Goal: Task Accomplishment & Management: Manage account settings

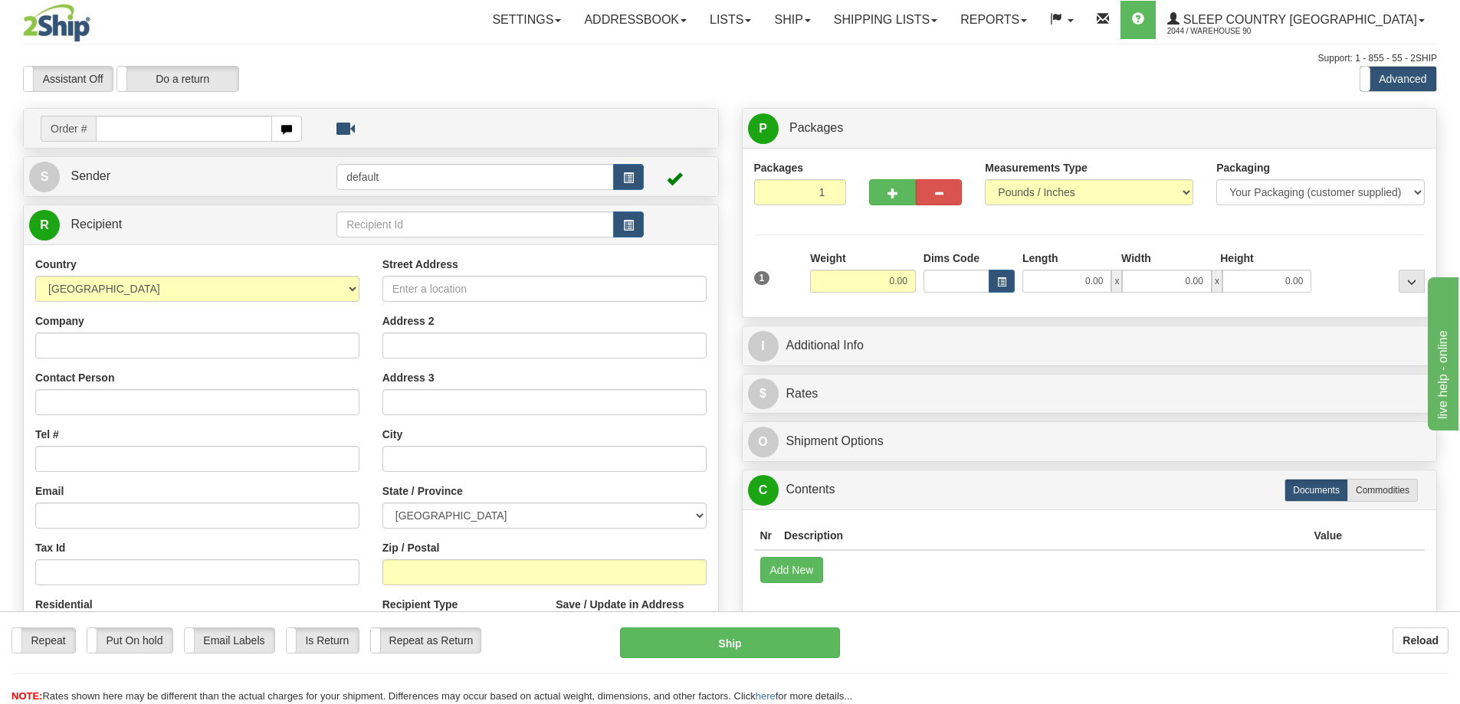
click at [168, 131] on input "text" at bounding box center [184, 129] width 176 height 26
type input "9000I015003"
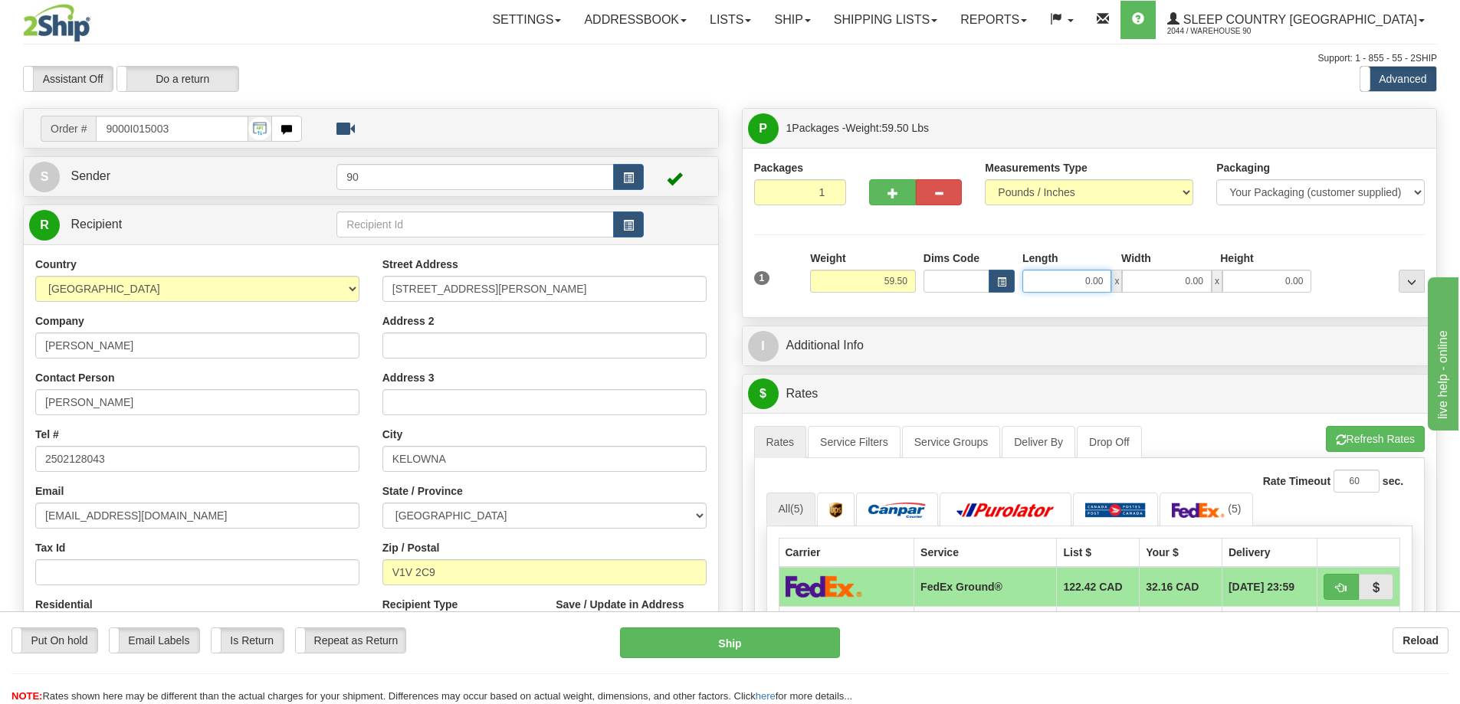
drag, startPoint x: 1079, startPoint y: 282, endPoint x: 1143, endPoint y: 283, distance: 63.6
click at [1143, 283] on div "0.00 x 0.00 x 0.00" at bounding box center [1166, 281] width 289 height 23
type input "29.00"
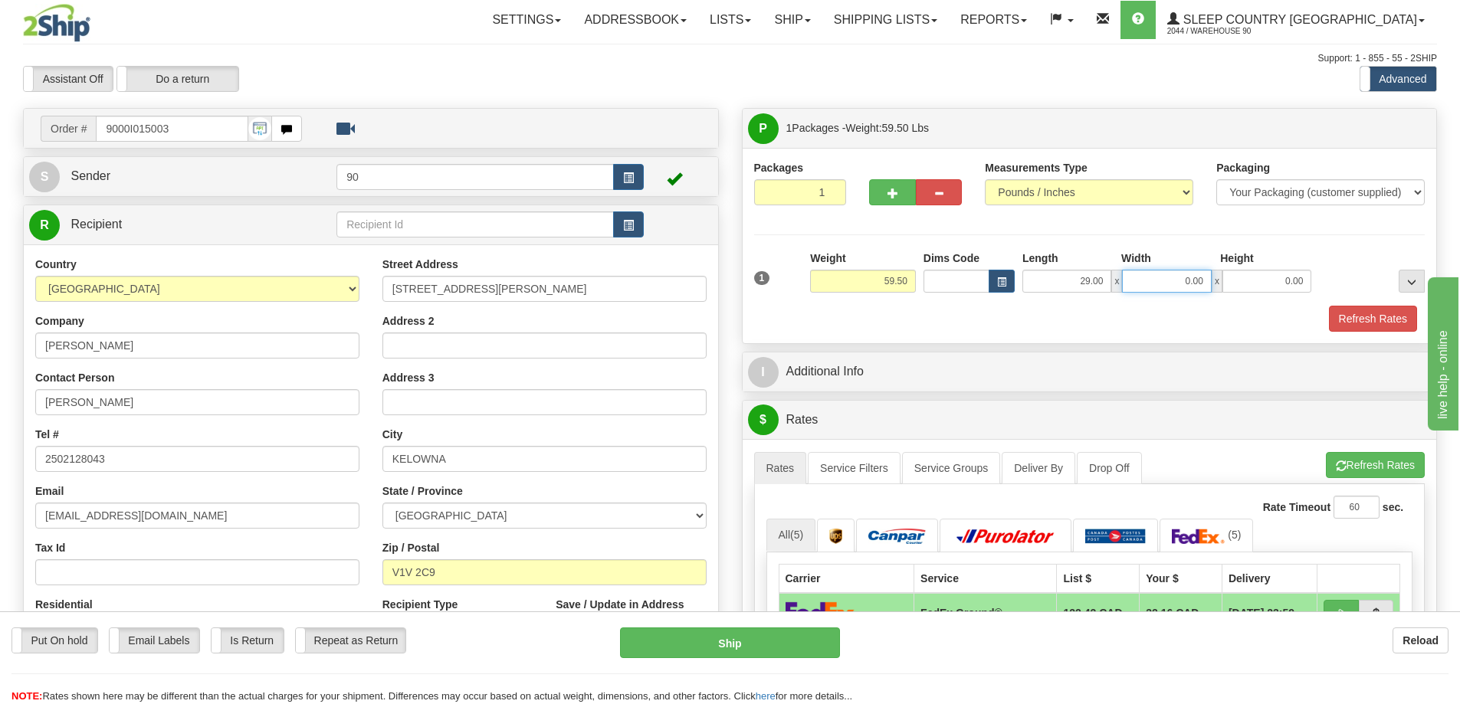
drag, startPoint x: 1179, startPoint y: 287, endPoint x: 1229, endPoint y: 284, distance: 50.6
click at [1229, 284] on div "29.00 x 0.00 x 0.00" at bounding box center [1166, 281] width 289 height 23
type input "19.00"
drag, startPoint x: 1272, startPoint y: 280, endPoint x: 1330, endPoint y: 280, distance: 58.2
click at [1330, 280] on div "1 Weight 59.50 Dims Code x x" at bounding box center [1089, 278] width 679 height 54
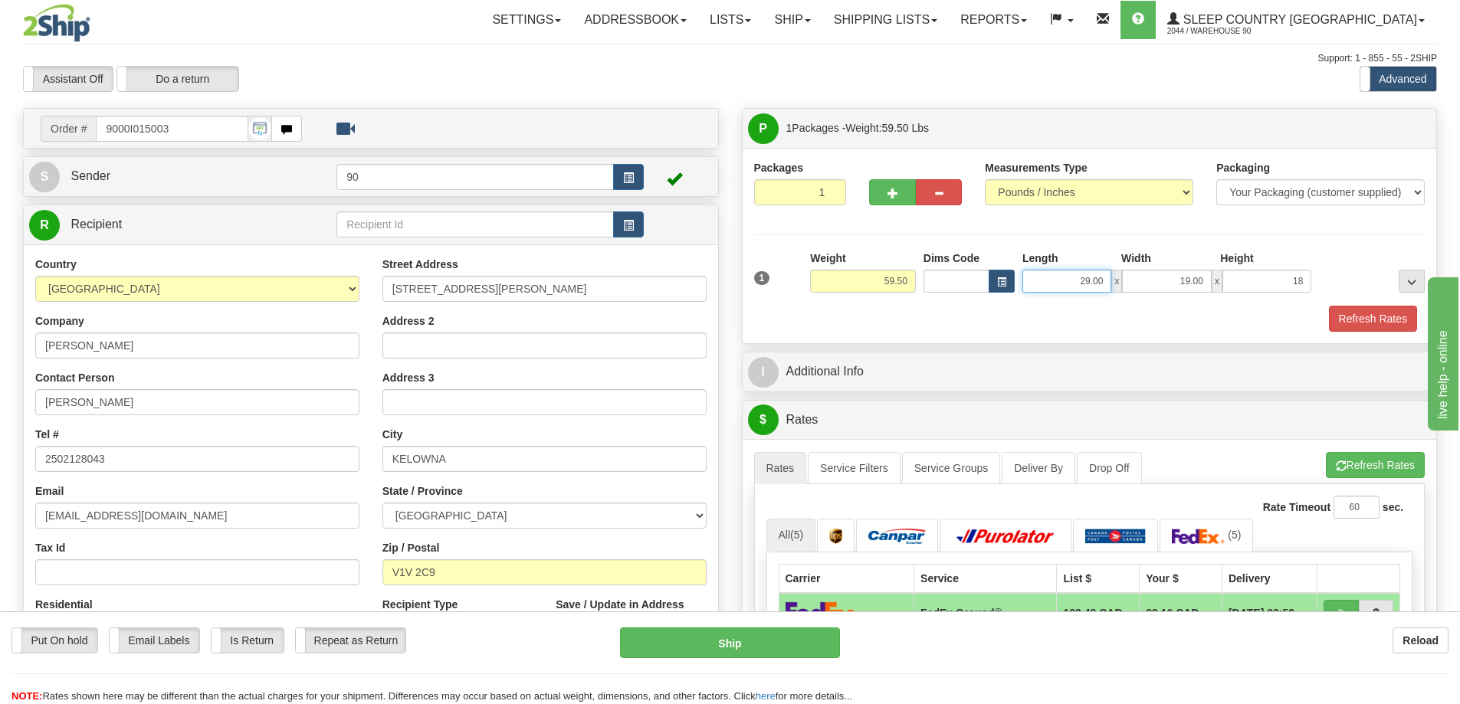
type input "18.00"
drag, startPoint x: 1065, startPoint y: 284, endPoint x: 1133, endPoint y: 280, distance: 68.3
click at [1127, 282] on div "29.00 x 19.00 x 18.00" at bounding box center [1166, 281] width 289 height 23
type input "28.00"
drag, startPoint x: 1167, startPoint y: 281, endPoint x: 1196, endPoint y: 291, distance: 30.8
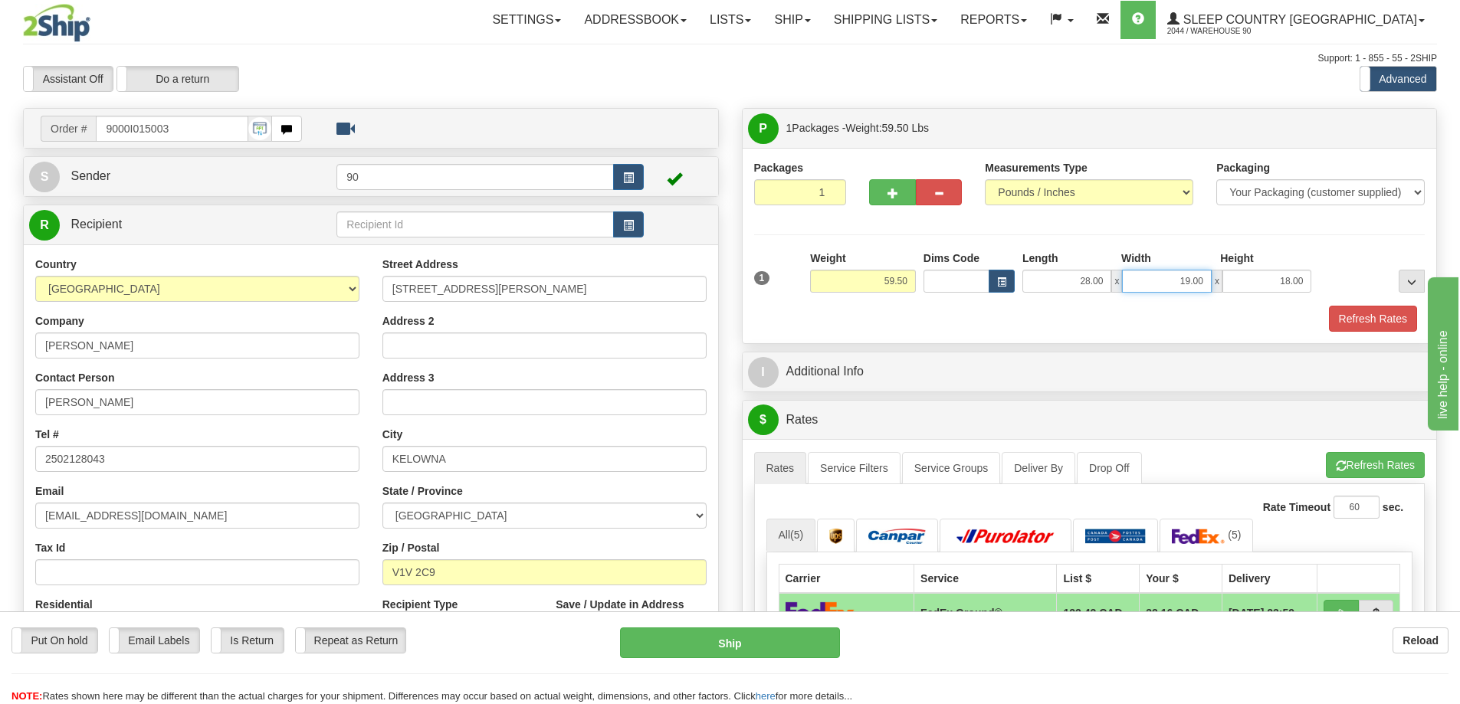
click at [1167, 284] on input "19.00" at bounding box center [1166, 281] width 89 height 23
click at [1351, 320] on button "Refresh Rates" at bounding box center [1373, 319] width 88 height 26
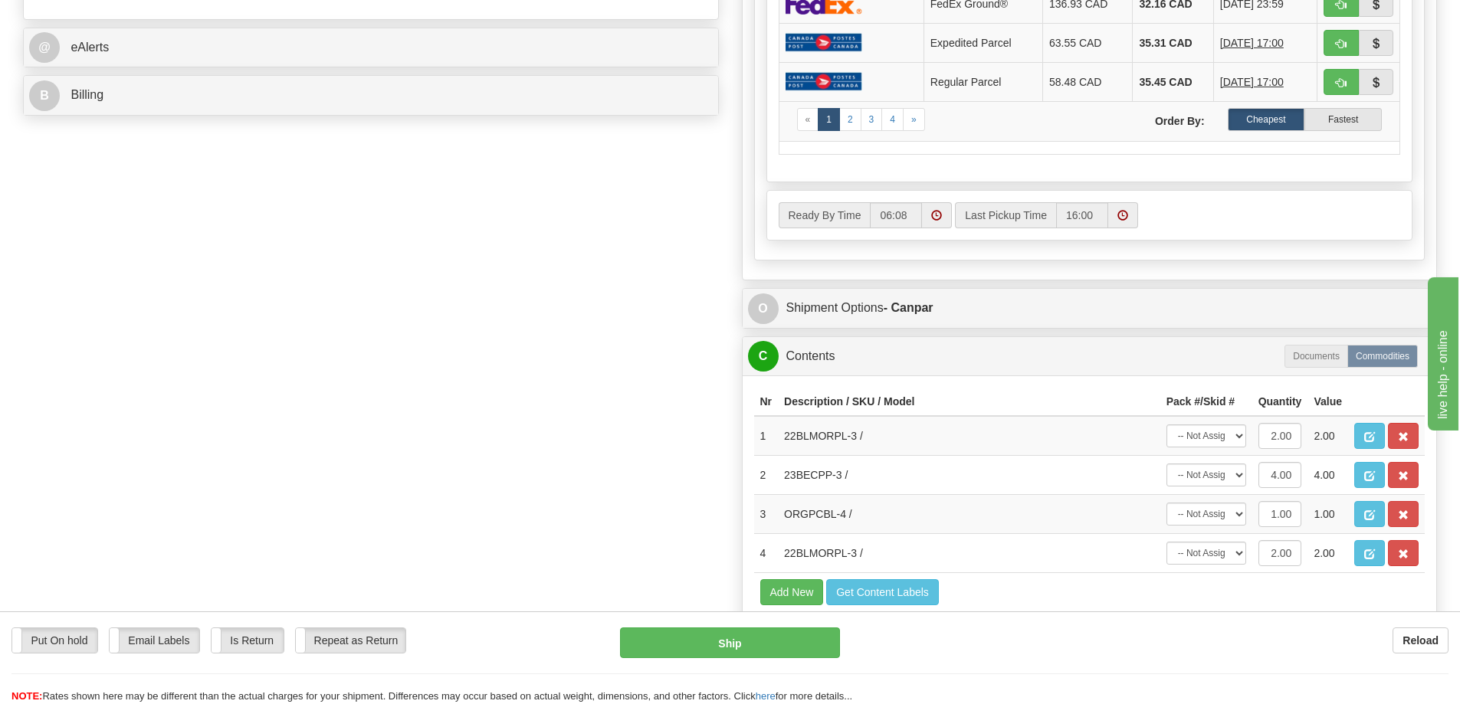
scroll to position [690, 0]
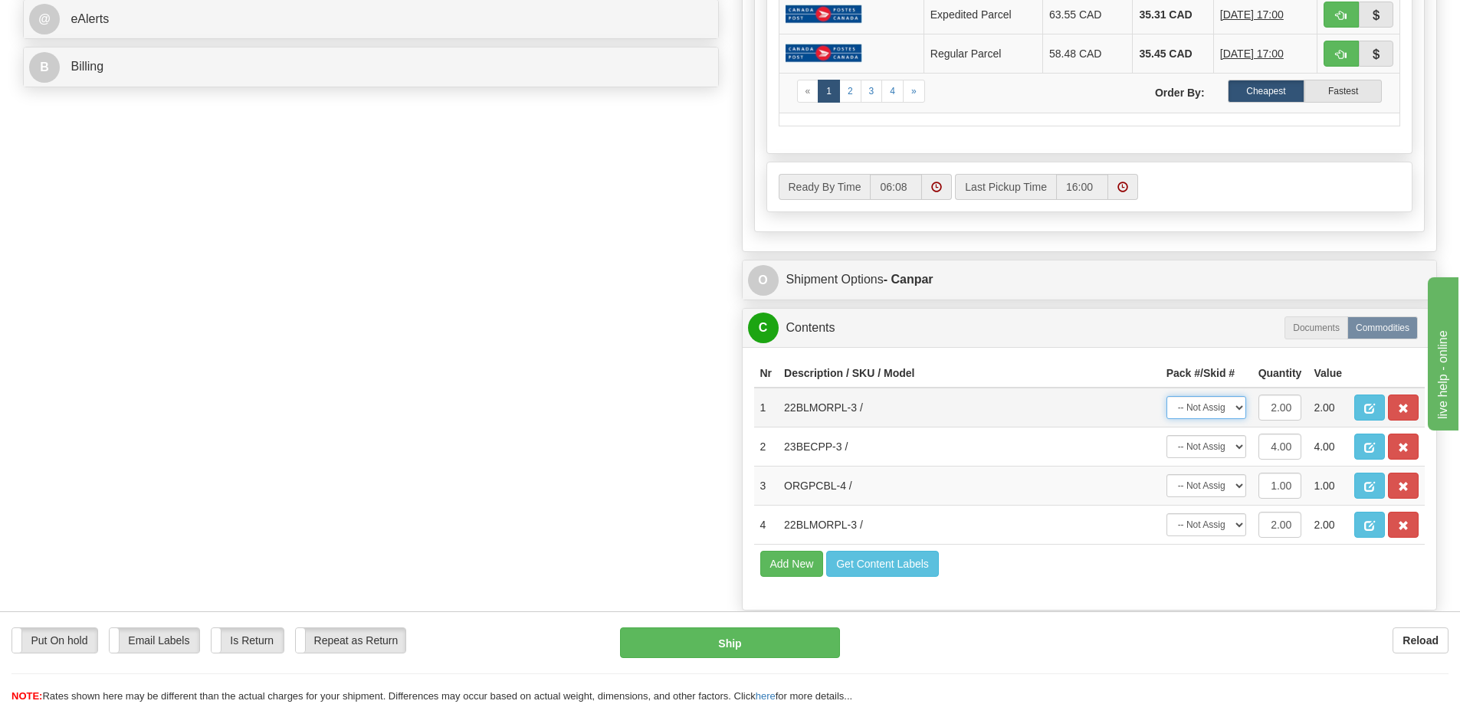
click at [1211, 406] on select "-- Not Assigned -- Package 1" at bounding box center [1206, 407] width 80 height 23
select select "0"
click at [1166, 396] on select "-- Not Assigned -- Package 1" at bounding box center [1206, 407] width 80 height 23
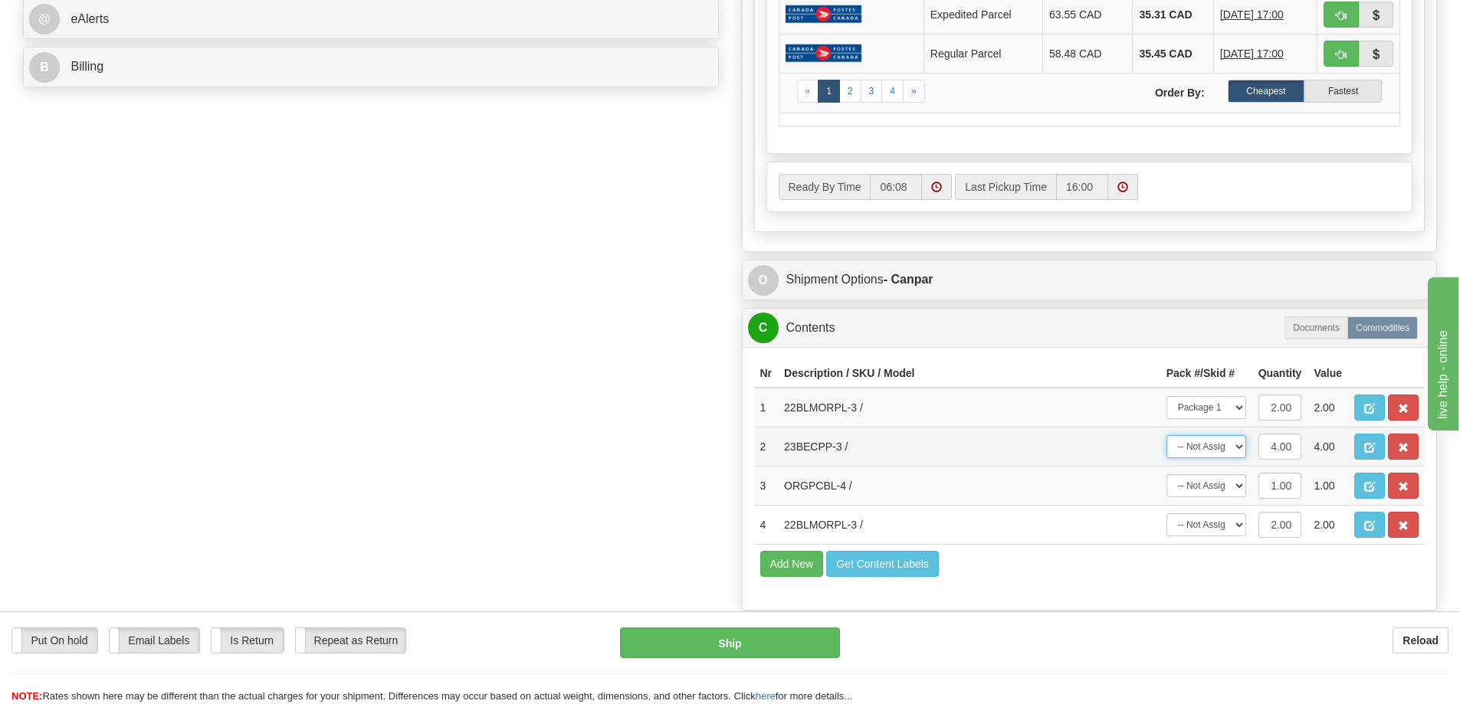
drag, startPoint x: 1203, startPoint y: 448, endPoint x: 1201, endPoint y: 457, distance: 8.7
click at [1202, 448] on select "-- Not Assigned -- Package 1" at bounding box center [1206, 446] width 80 height 23
select select "0"
click at [1166, 435] on select "-- Not Assigned -- Package 1" at bounding box center [1206, 446] width 80 height 23
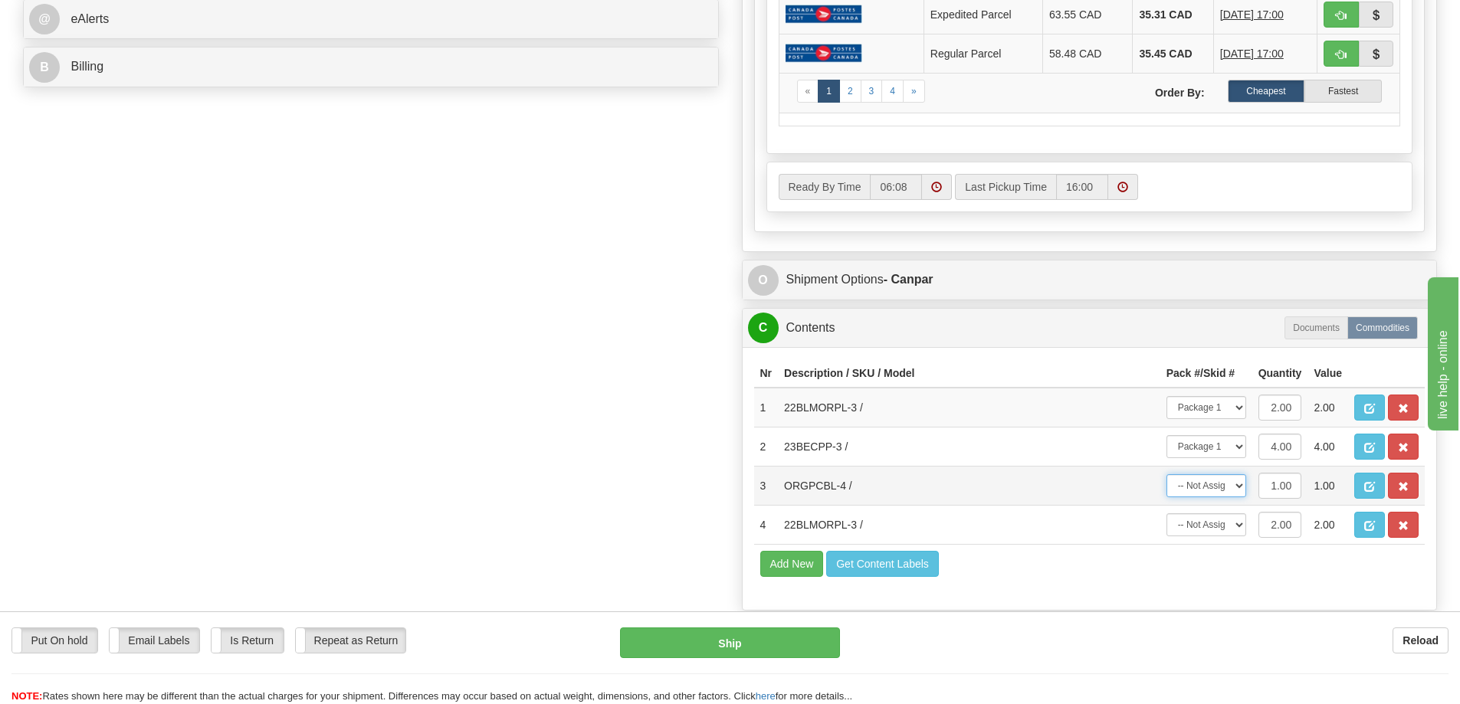
click at [1202, 480] on select "-- Not Assigned -- Package 1" at bounding box center [1206, 485] width 80 height 23
select select "0"
click at [1166, 474] on select "-- Not Assigned -- Package 1" at bounding box center [1206, 485] width 80 height 23
click at [1211, 528] on select "-- Not Assigned -- Package 1" at bounding box center [1206, 524] width 80 height 23
select select "0"
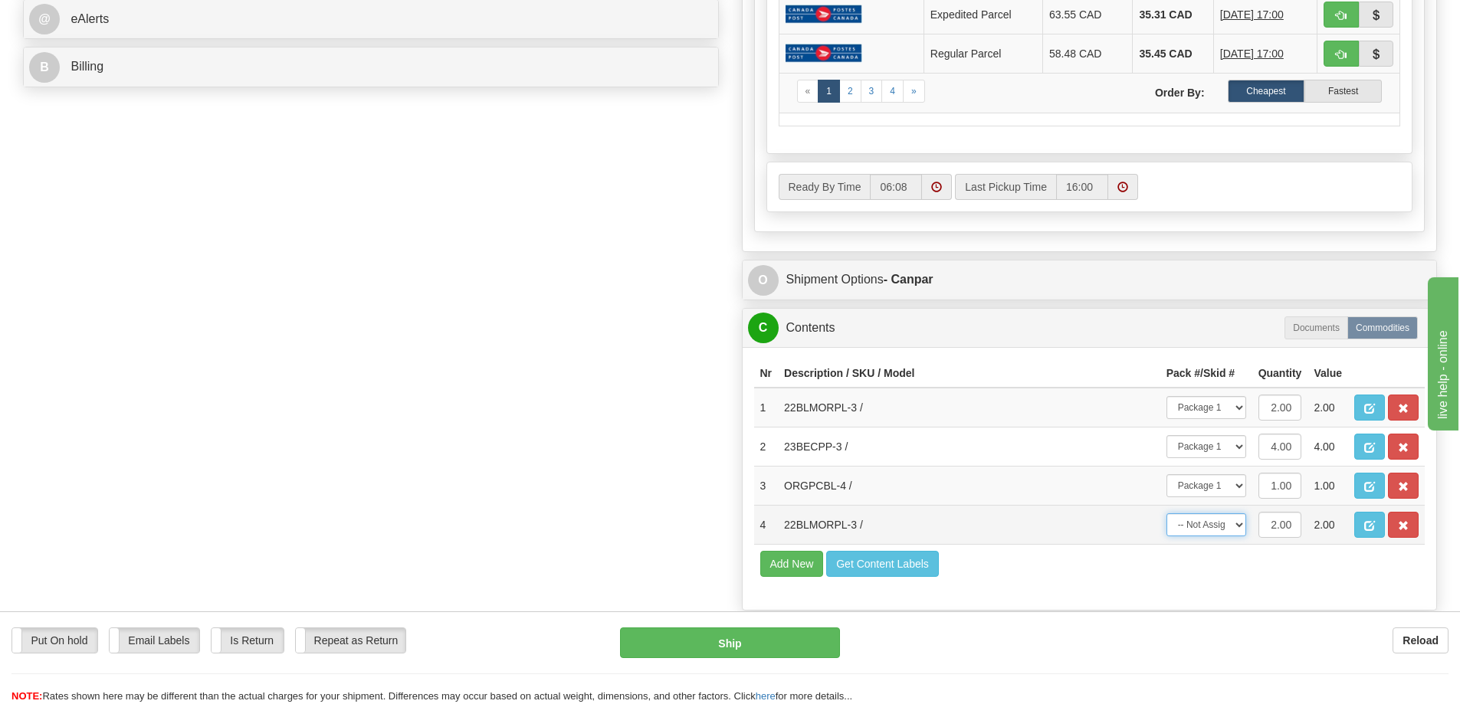
click at [1166, 513] on select "-- Not Assigned -- Package 1" at bounding box center [1206, 524] width 80 height 23
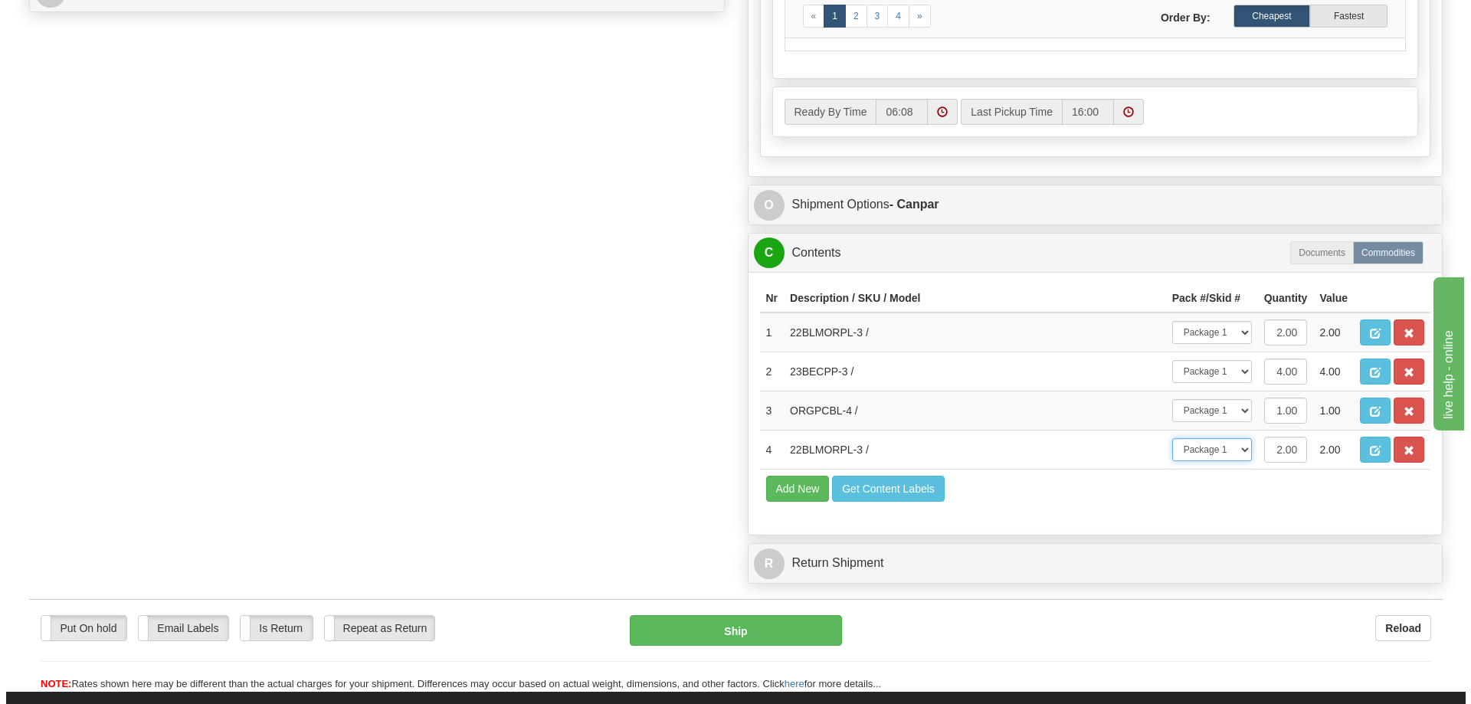
scroll to position [766, 0]
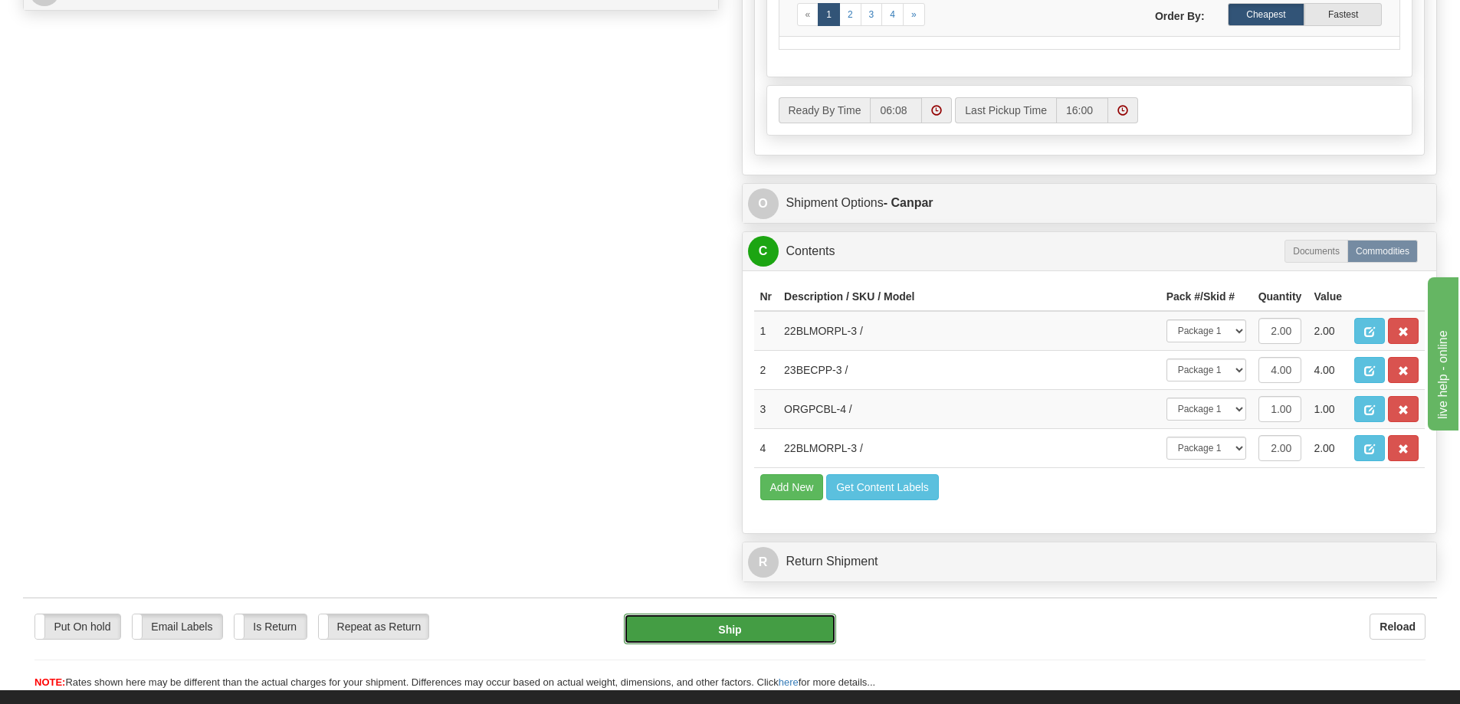
click at [736, 636] on button "Ship" at bounding box center [730, 629] width 212 height 31
type input "1"
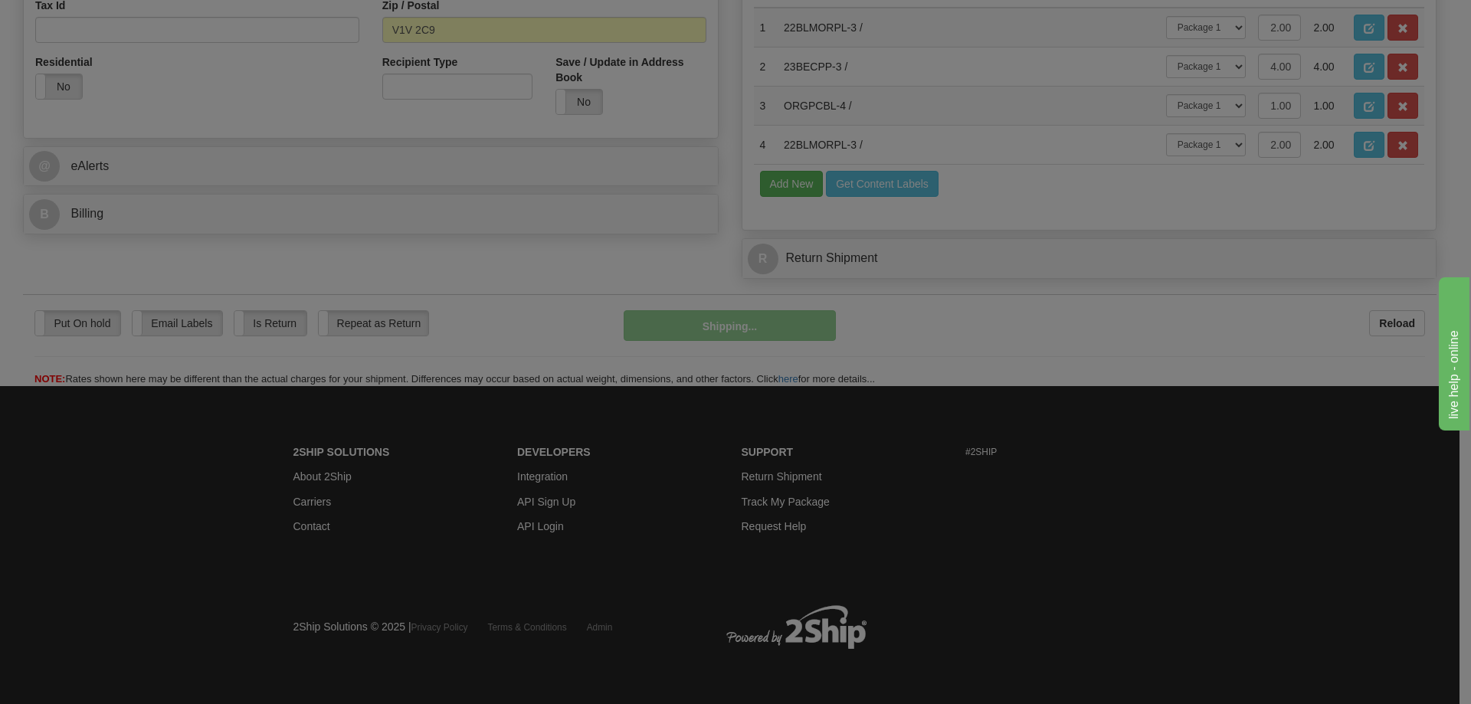
scroll to position [543, 0]
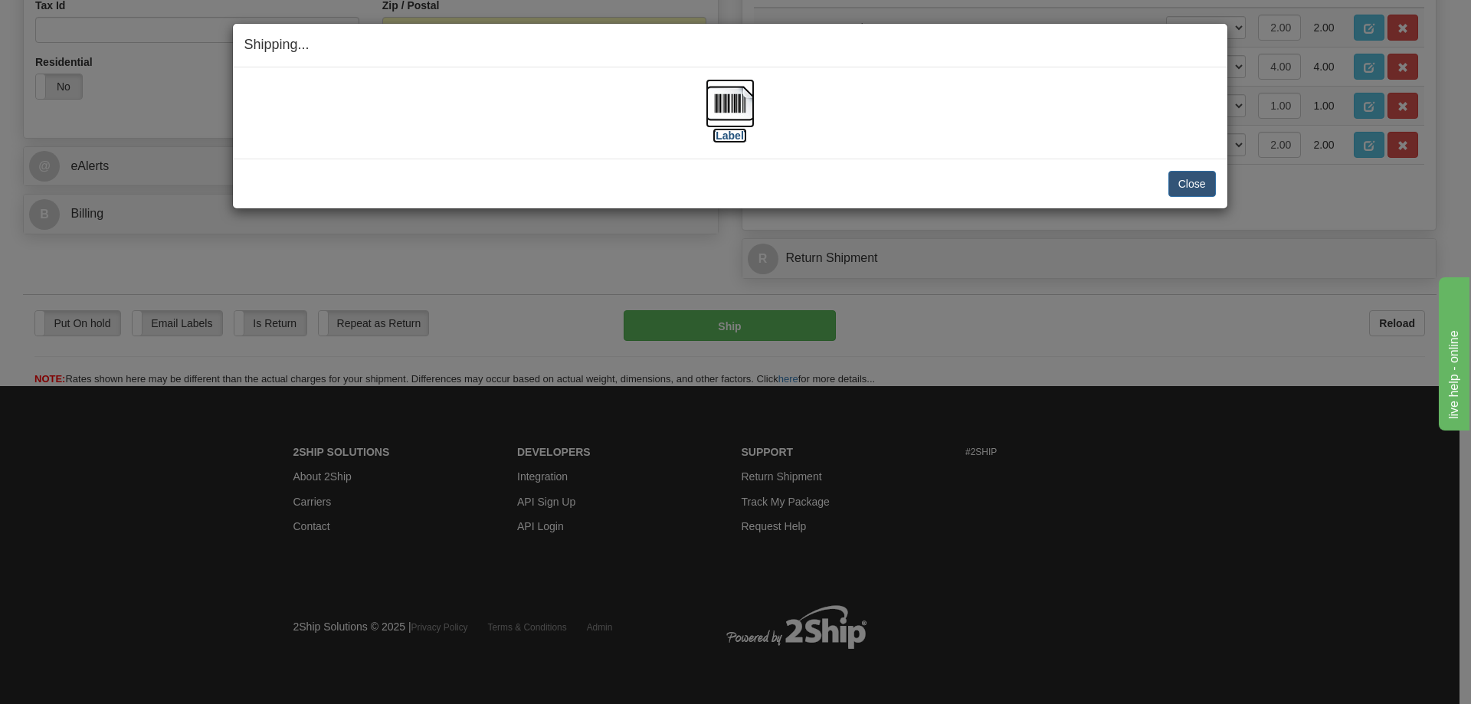
click at [740, 139] on label "[Label]" at bounding box center [730, 135] width 35 height 15
click at [1186, 185] on button "Close" at bounding box center [1193, 184] width 48 height 26
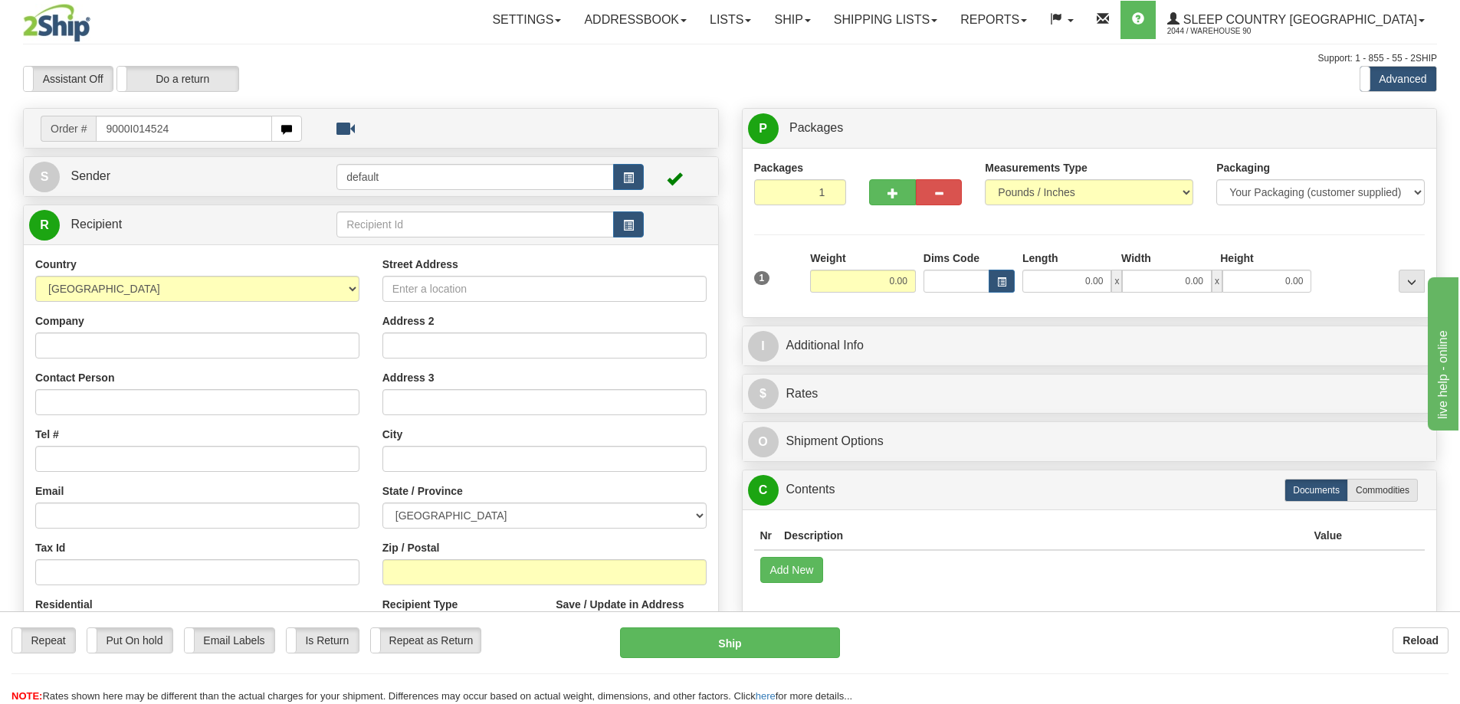
type input "9000I014524"
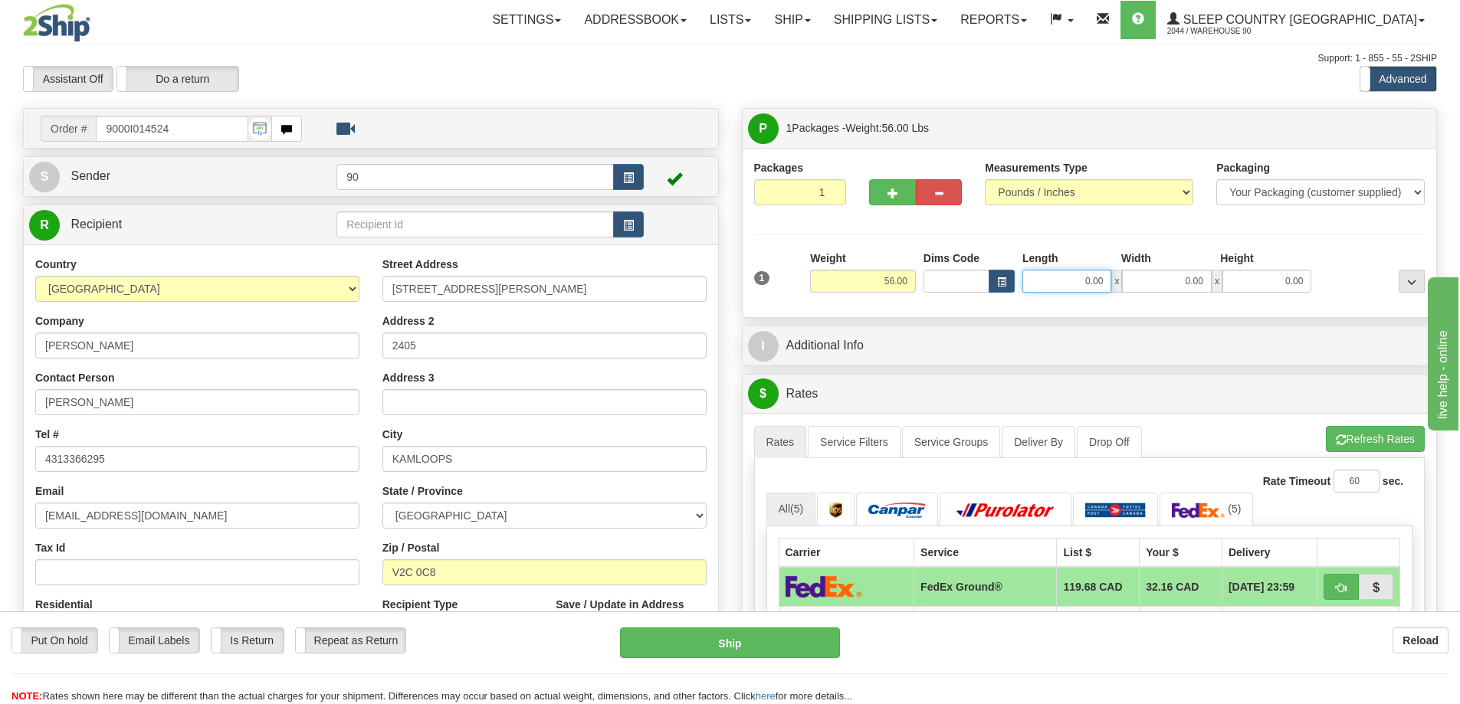
drag, startPoint x: 1069, startPoint y: 284, endPoint x: 1127, endPoint y: 289, distance: 57.7
click at [1126, 290] on div "0.00 x 0.00 x 0.00" at bounding box center [1166, 281] width 289 height 23
type input "41.00"
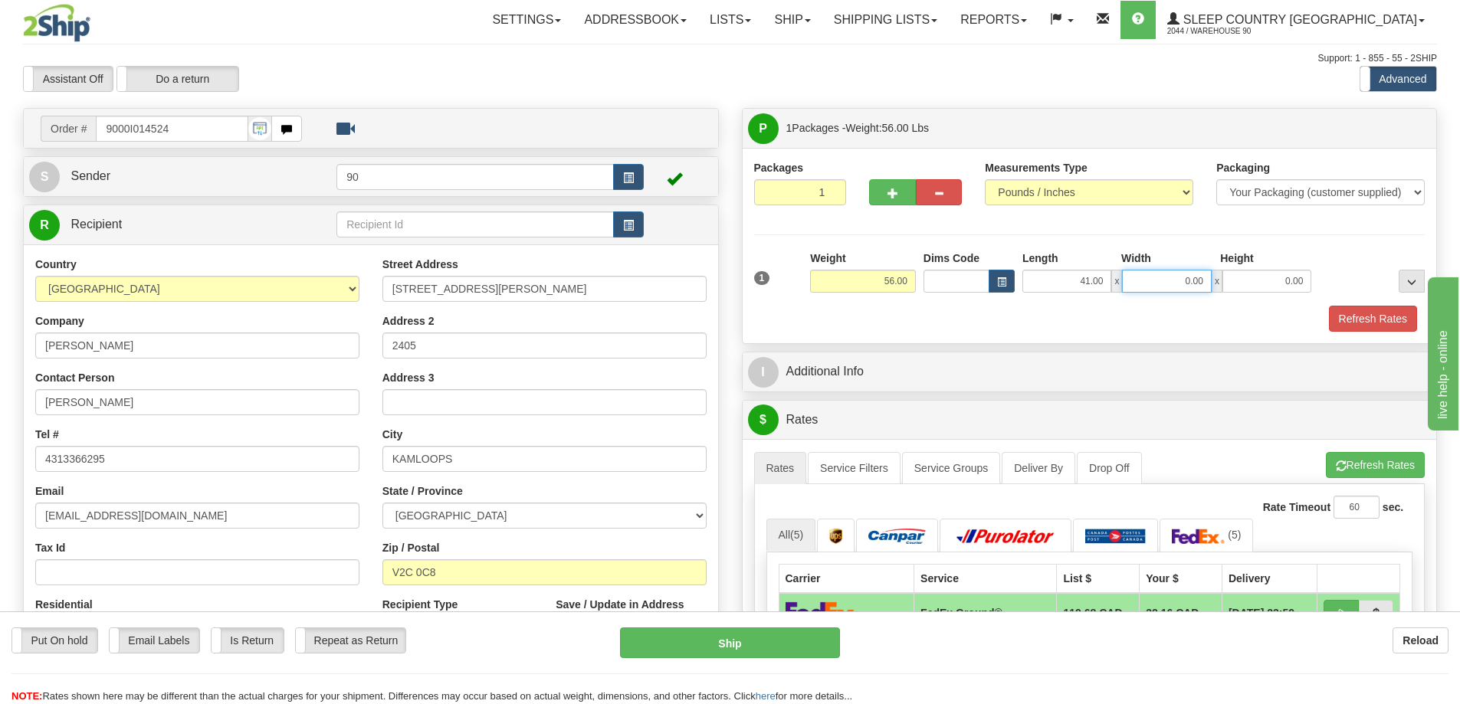
drag, startPoint x: 1147, startPoint y: 280, endPoint x: 1230, endPoint y: 269, distance: 83.6
click at [1228, 270] on div "41.00 x 0.00 x 0.00" at bounding box center [1166, 281] width 289 height 23
type input "20.00"
drag, startPoint x: 1265, startPoint y: 287, endPoint x: 1356, endPoint y: 278, distance: 90.9
click at [1349, 280] on div "1 Weight 56.00 Dims Code x x" at bounding box center [1089, 278] width 679 height 54
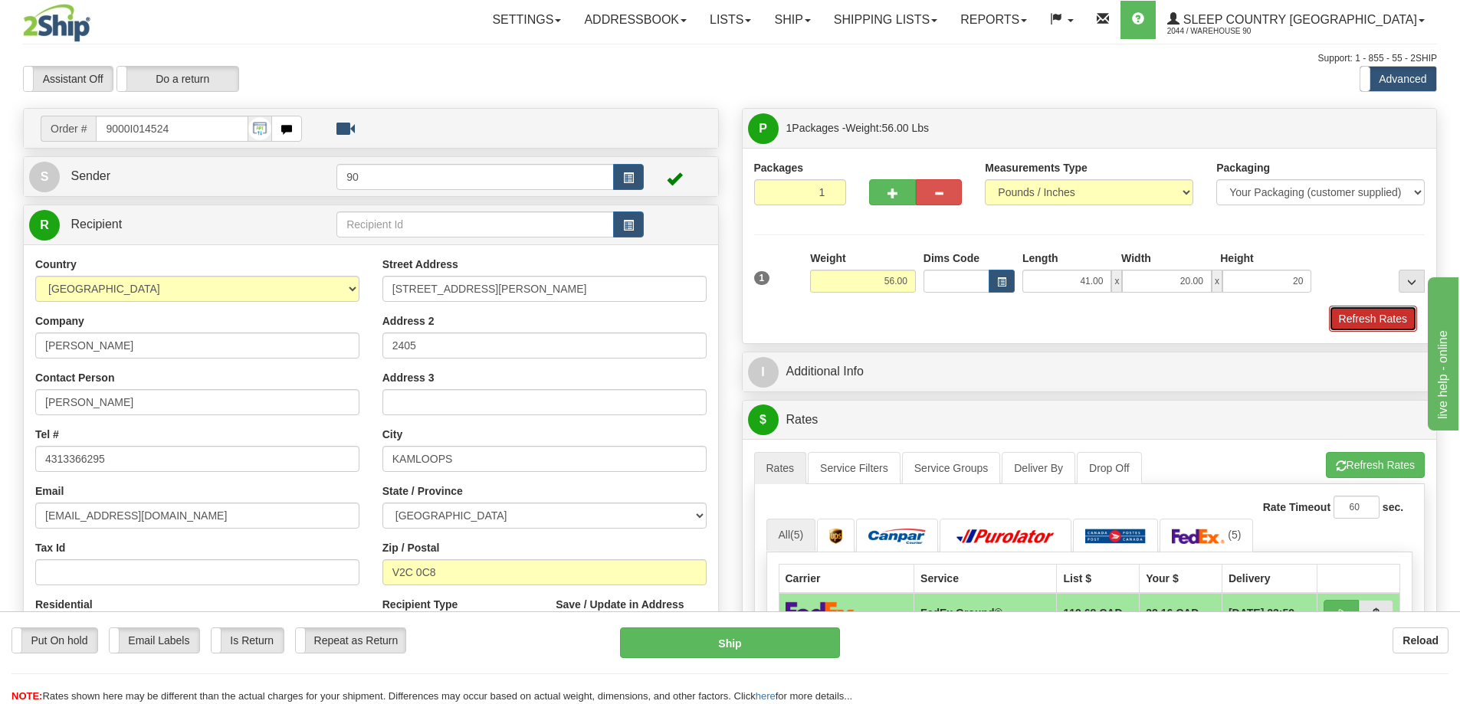
type input "20.00"
click at [1362, 316] on button "Refresh Rates" at bounding box center [1373, 319] width 88 height 26
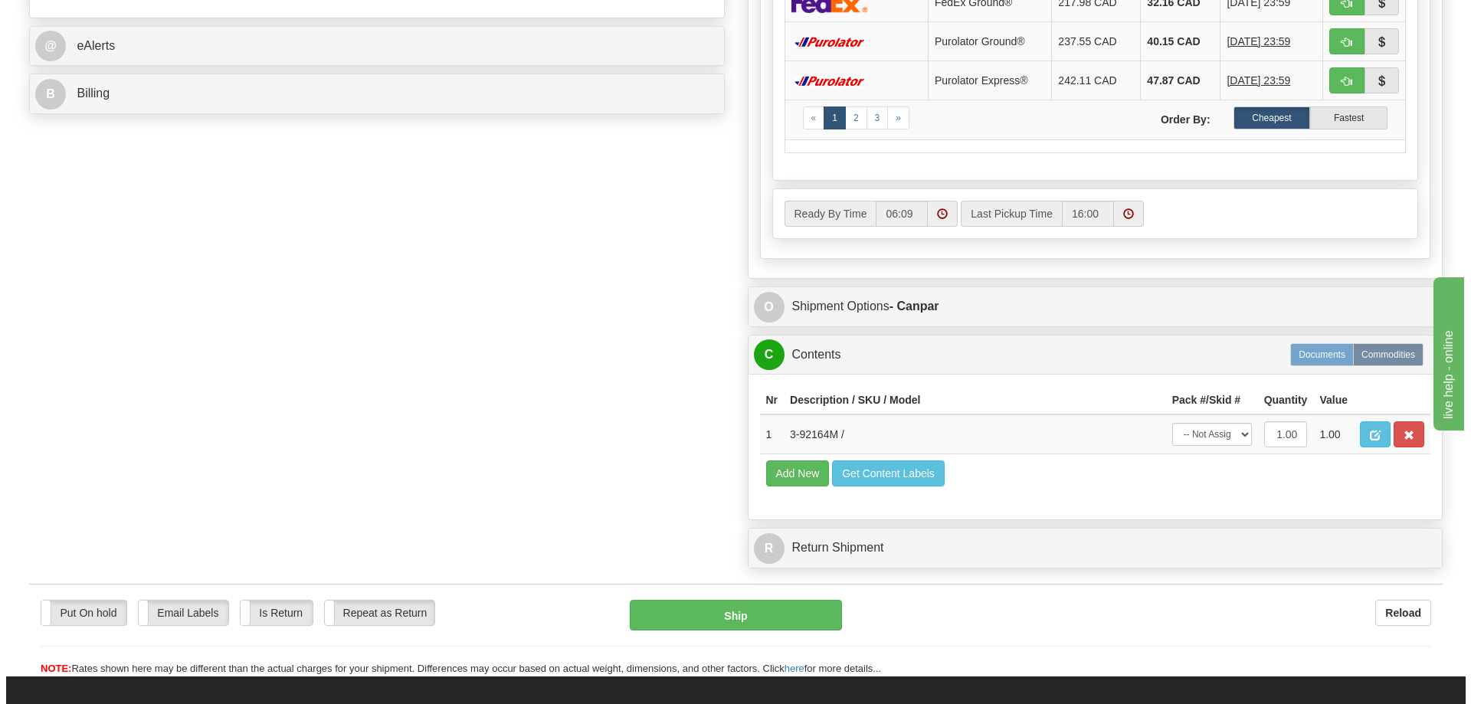
scroll to position [690, 0]
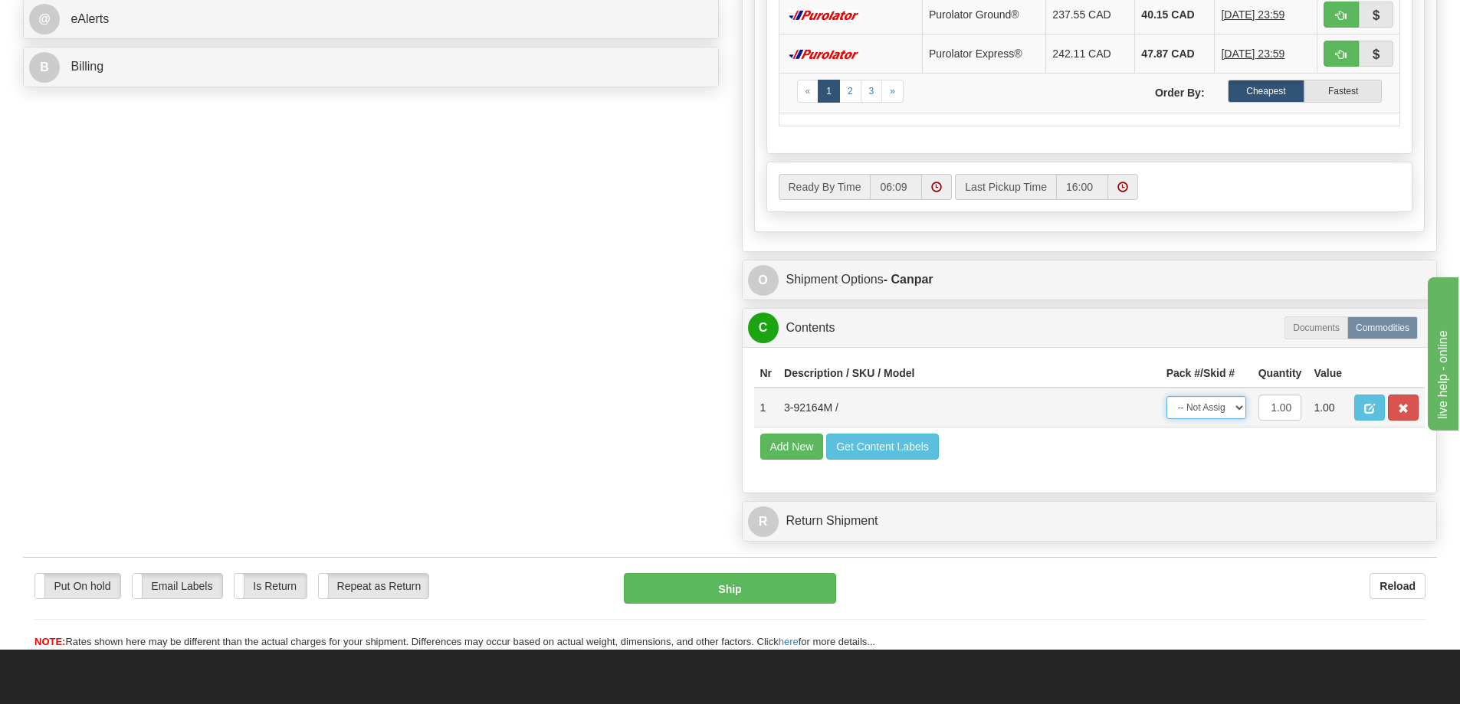
click at [1222, 406] on select "-- Not Assigned -- Package 1" at bounding box center [1206, 407] width 80 height 23
select select "0"
click at [1166, 396] on select "-- Not Assigned -- Package 1" at bounding box center [1206, 407] width 80 height 23
click at [733, 584] on button "Ship" at bounding box center [730, 588] width 212 height 31
type input "1"
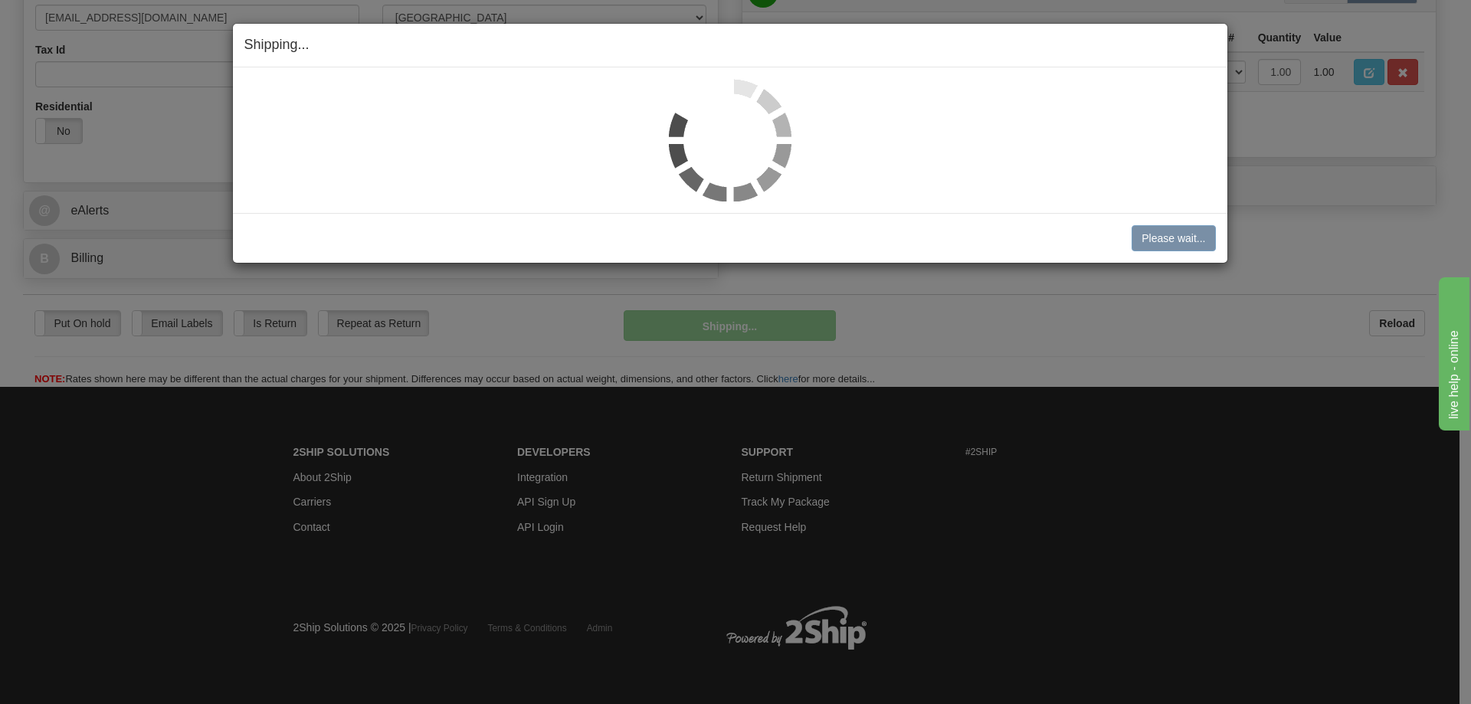
scroll to position [499, 0]
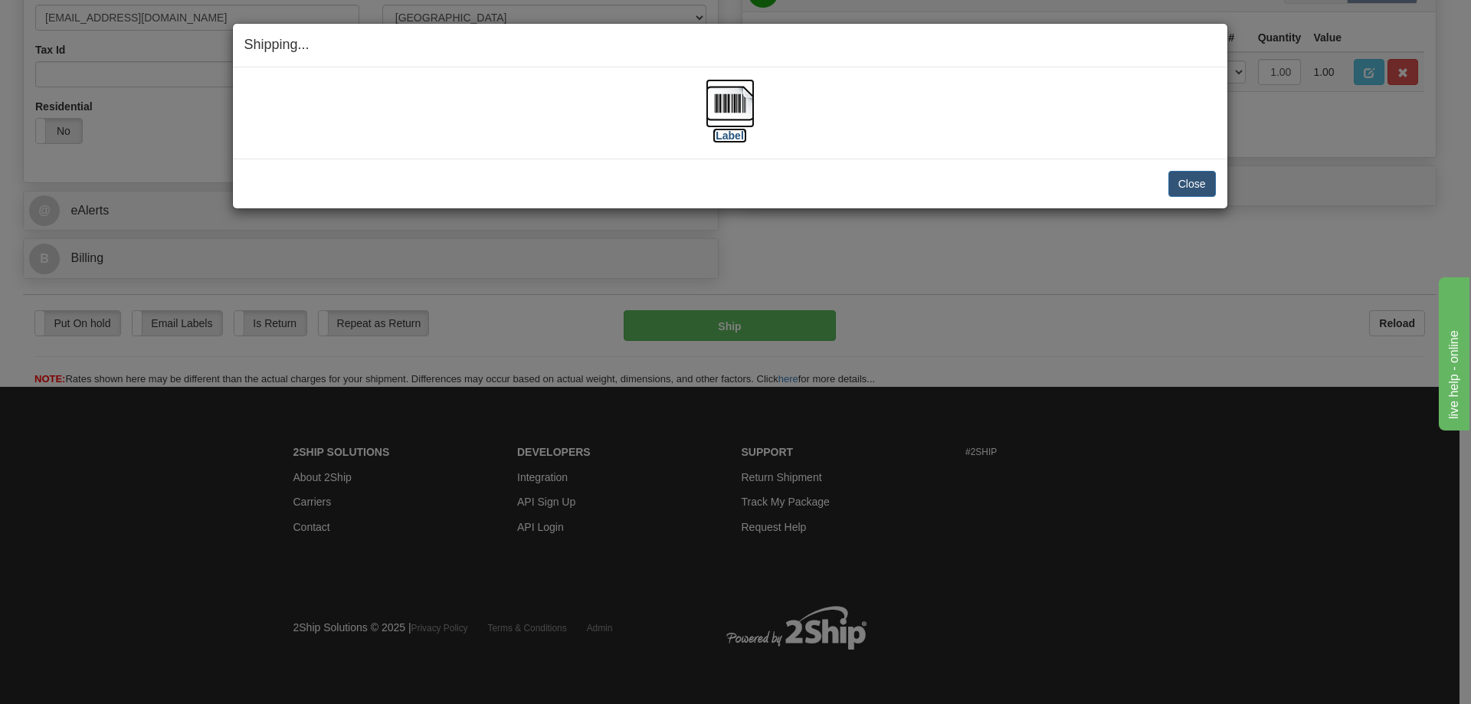
click at [737, 134] on label "[Label]" at bounding box center [730, 135] width 35 height 15
click at [1197, 187] on button "Close" at bounding box center [1193, 184] width 48 height 26
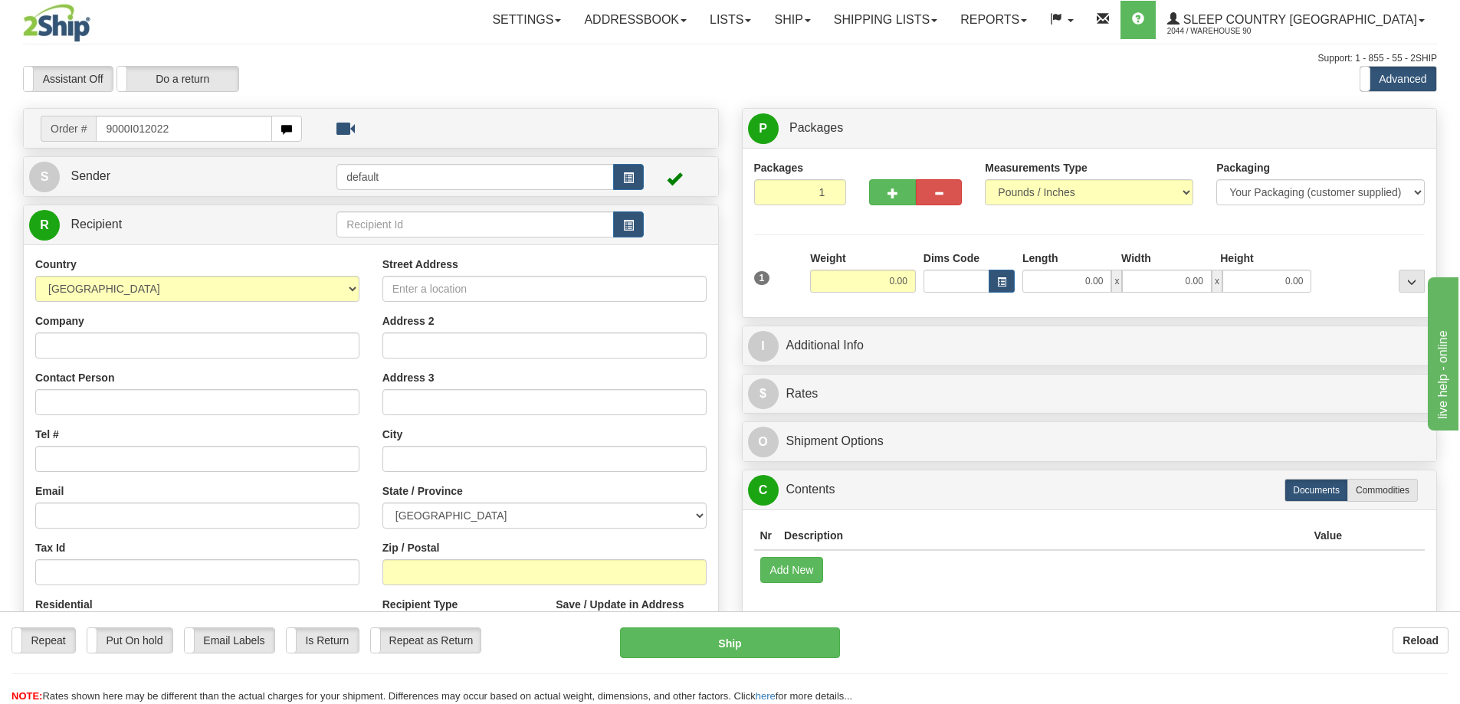
type input "9000I012022"
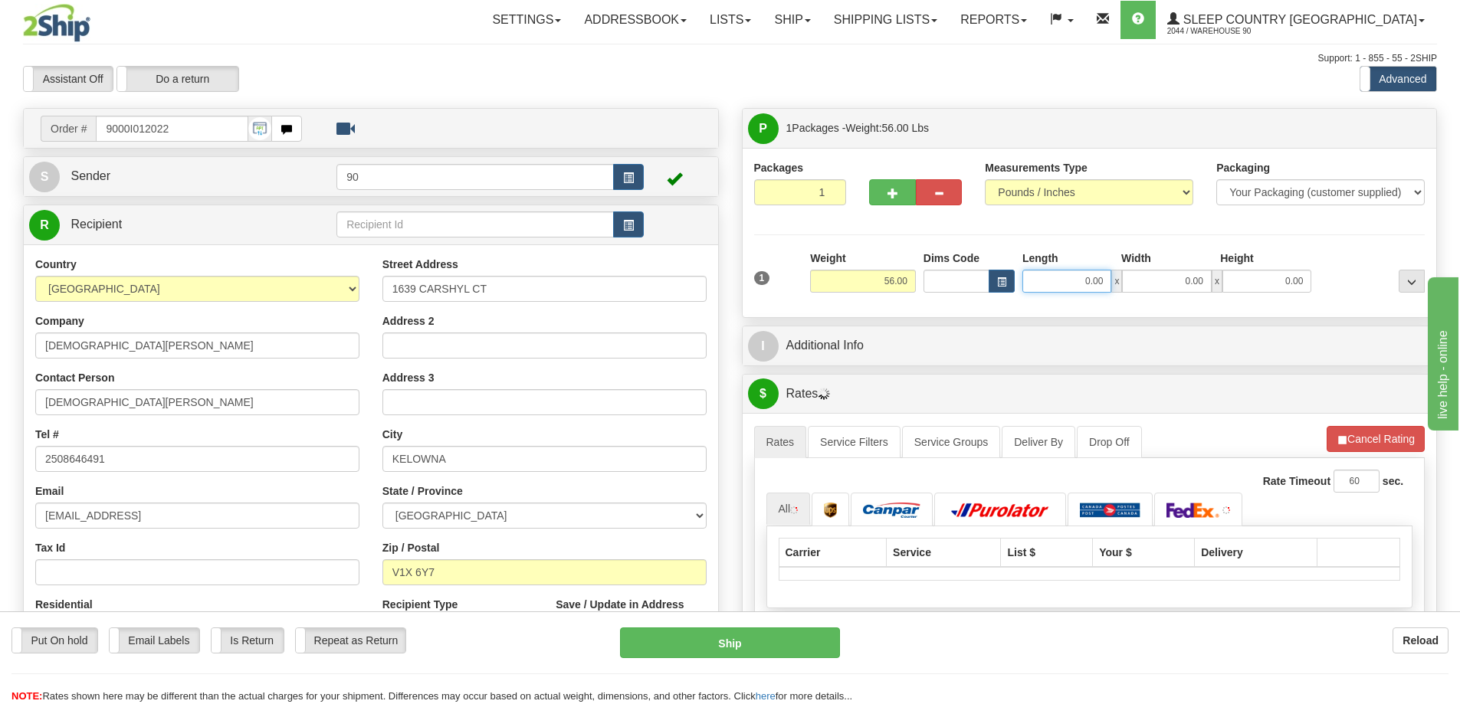
drag, startPoint x: 1077, startPoint y: 284, endPoint x: 1141, endPoint y: 283, distance: 63.6
click at [1141, 283] on div "0.00 x 0.00 x 0.00" at bounding box center [1166, 281] width 289 height 23
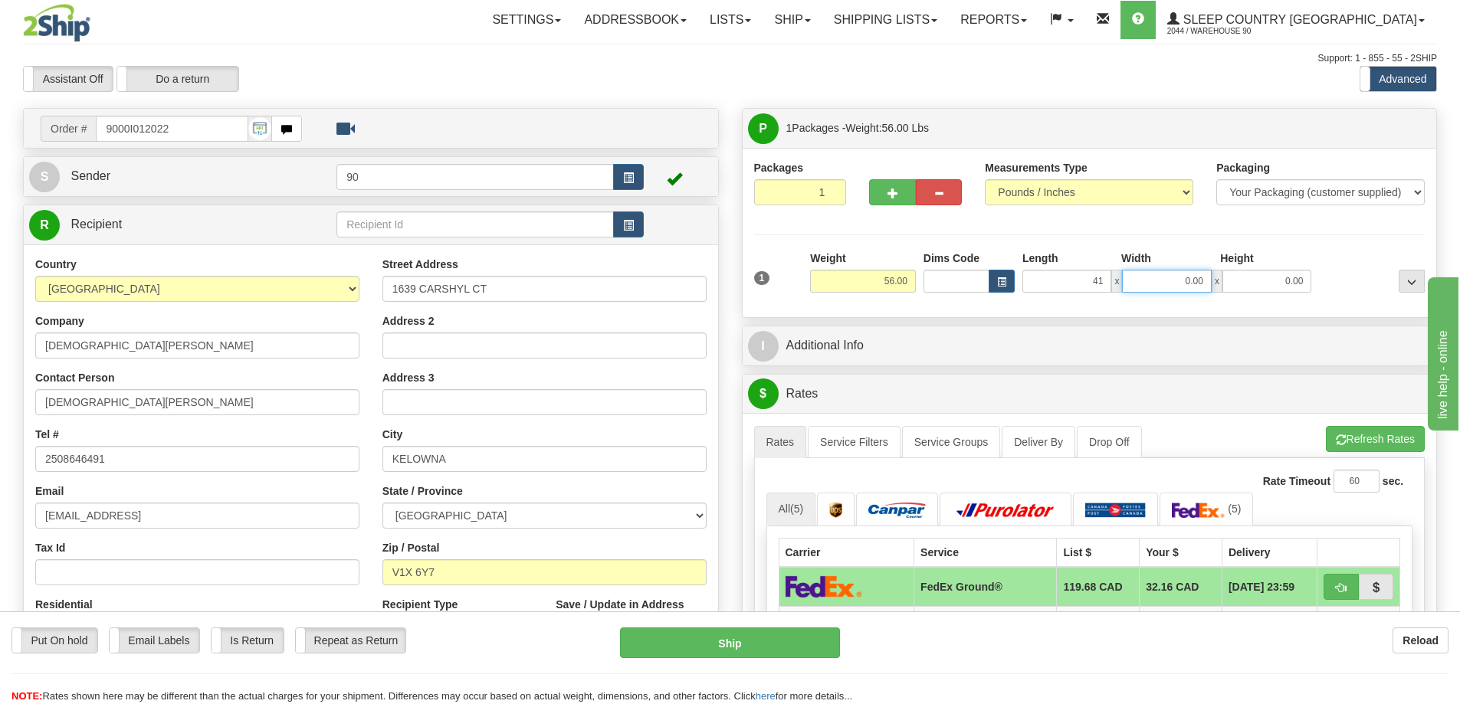
type input "41.00"
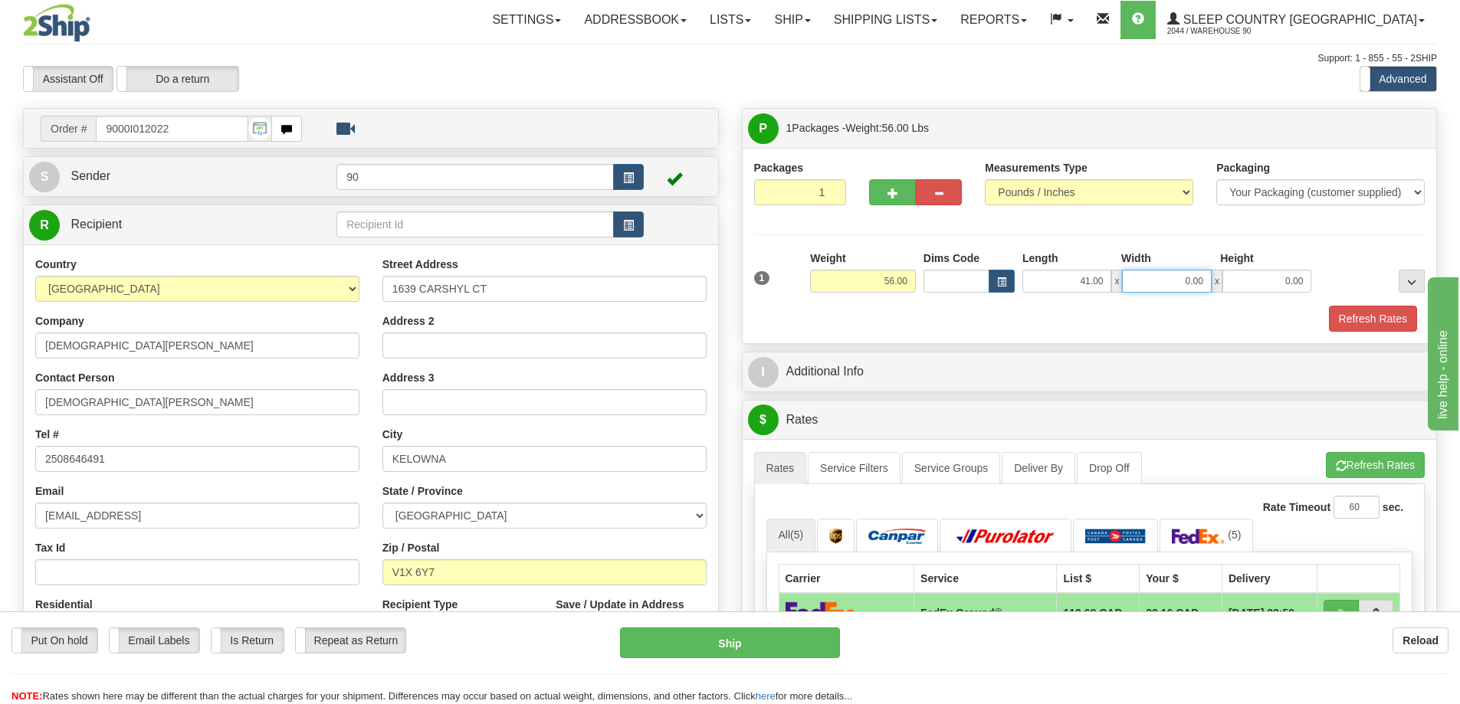
drag, startPoint x: 1166, startPoint y: 280, endPoint x: 1243, endPoint y: 274, distance: 77.6
click at [1241, 274] on div "41.00 x 0.00 x 0.00" at bounding box center [1166, 281] width 289 height 23
type input "20.00"
drag, startPoint x: 1279, startPoint y: 283, endPoint x: 1353, endPoint y: 280, distance: 74.4
click at [1353, 280] on div "1 Weight 56.00 Dims Code x x" at bounding box center [1089, 278] width 679 height 54
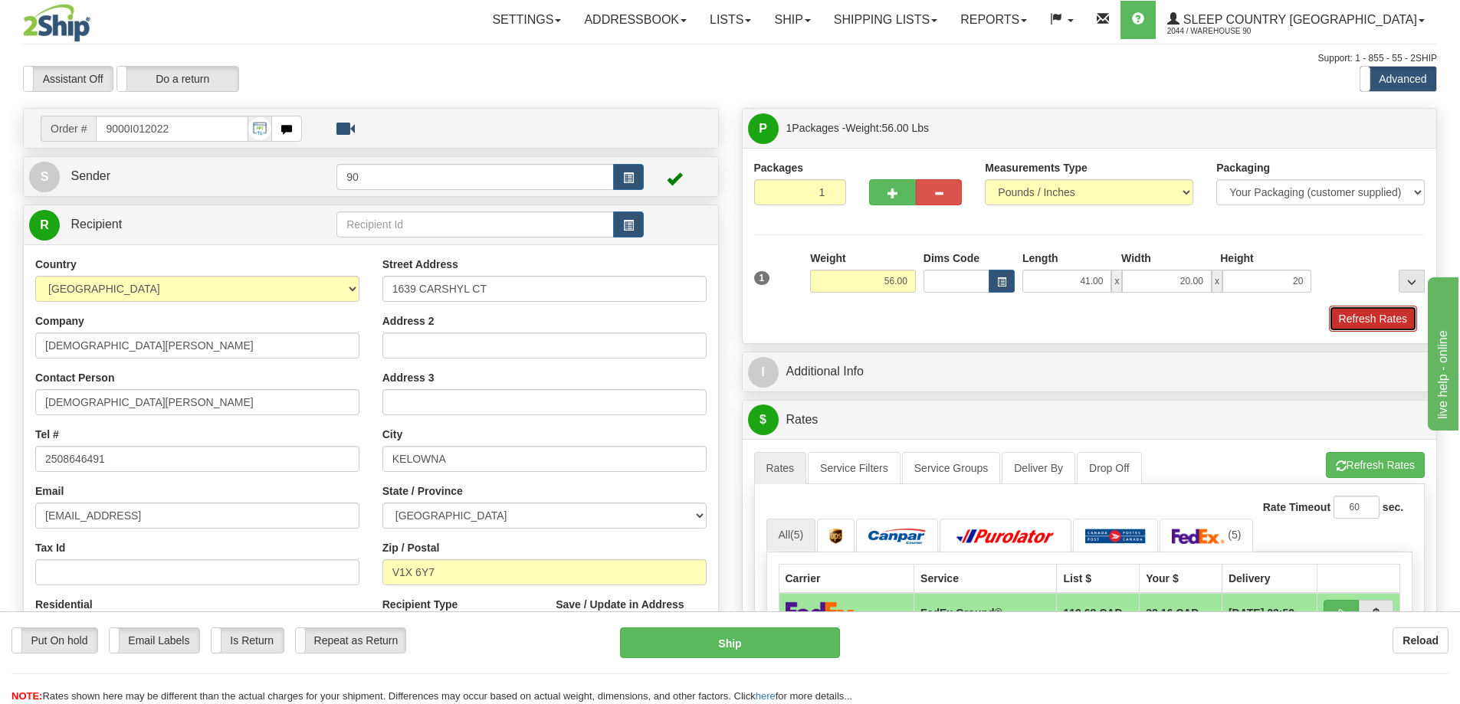
type input "20.00"
click at [1394, 319] on button "Refresh Rates" at bounding box center [1373, 319] width 88 height 26
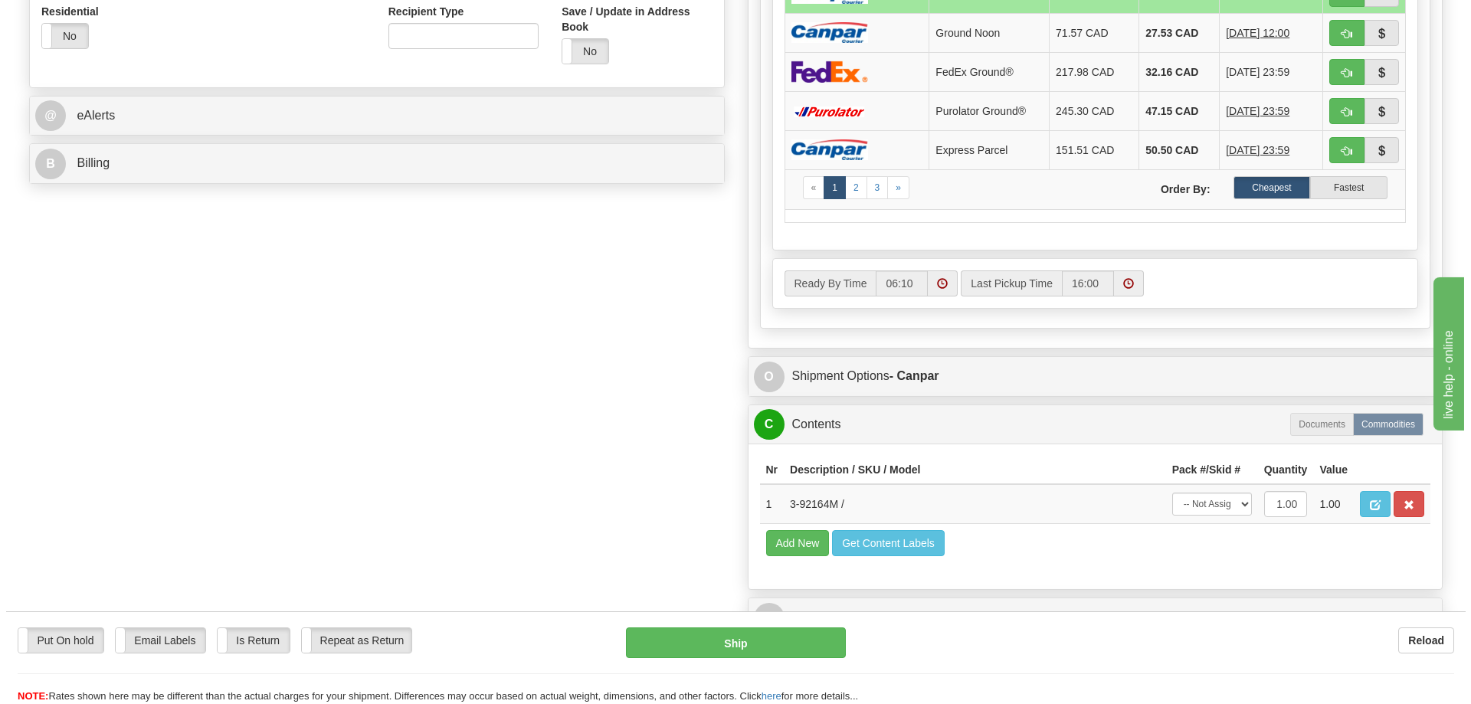
scroll to position [613, 0]
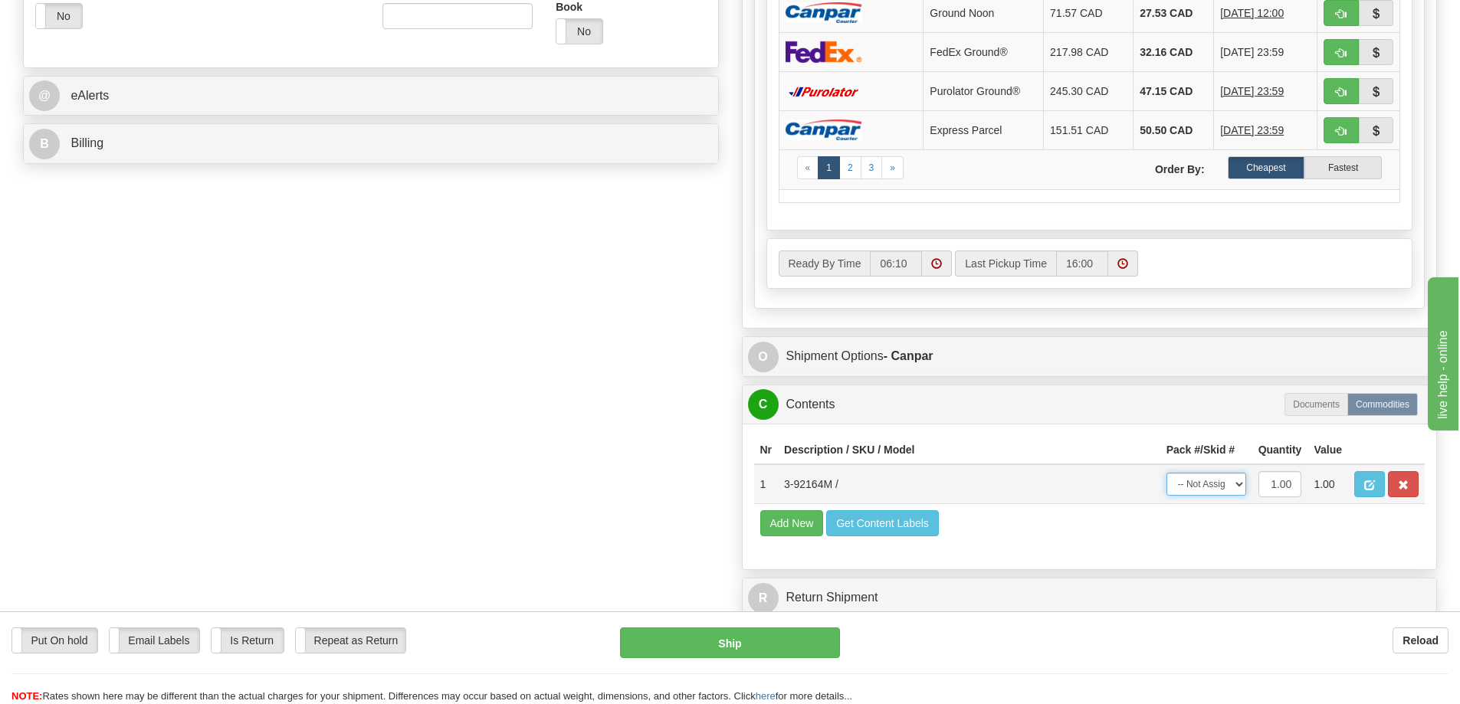
click at [1233, 490] on select "-- Not Assigned -- Package 1" at bounding box center [1206, 484] width 80 height 23
select select "0"
click at [1166, 473] on select "-- Not Assigned -- Package 1" at bounding box center [1206, 484] width 80 height 23
click at [707, 635] on button "Ship" at bounding box center [730, 643] width 220 height 31
type input "1"
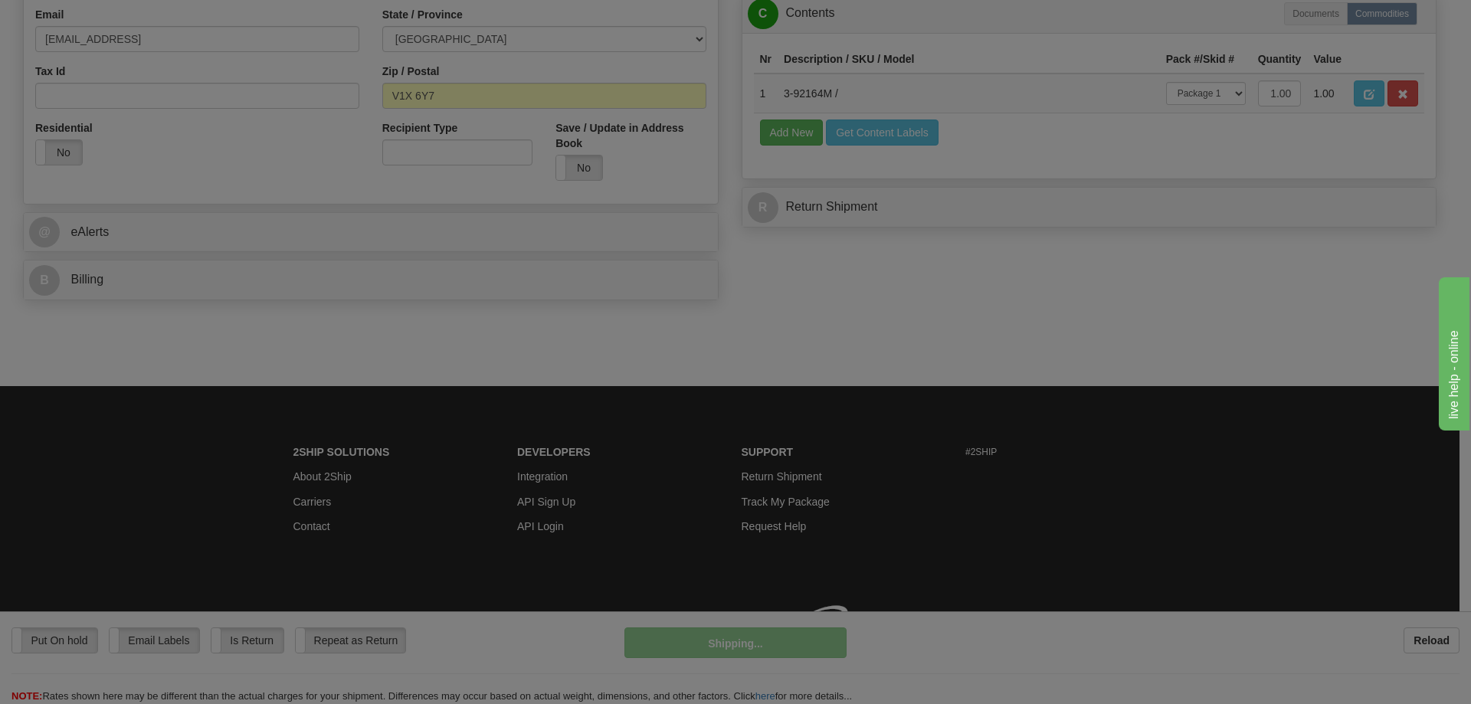
scroll to position [499, 0]
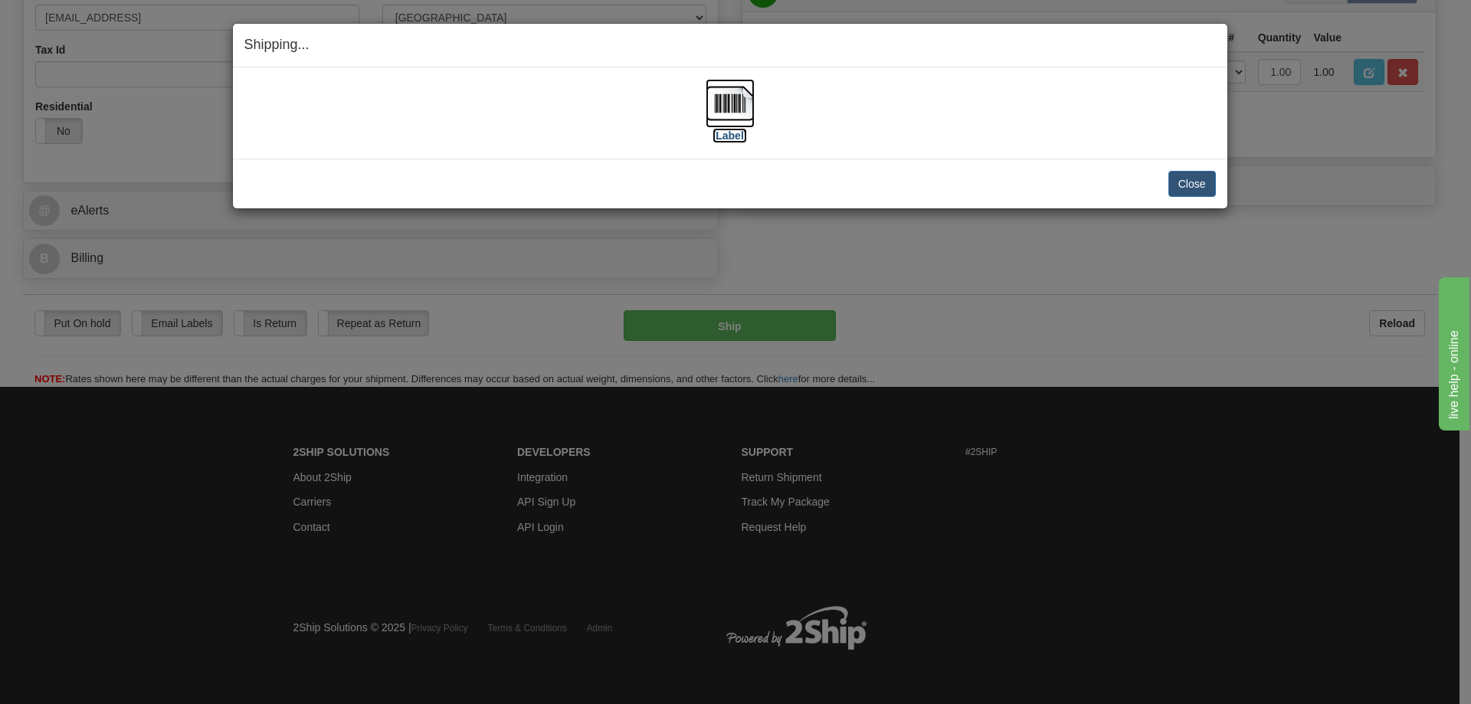
click at [725, 135] on label "[Label]" at bounding box center [730, 135] width 35 height 15
click at [1191, 186] on button "Close" at bounding box center [1193, 184] width 48 height 26
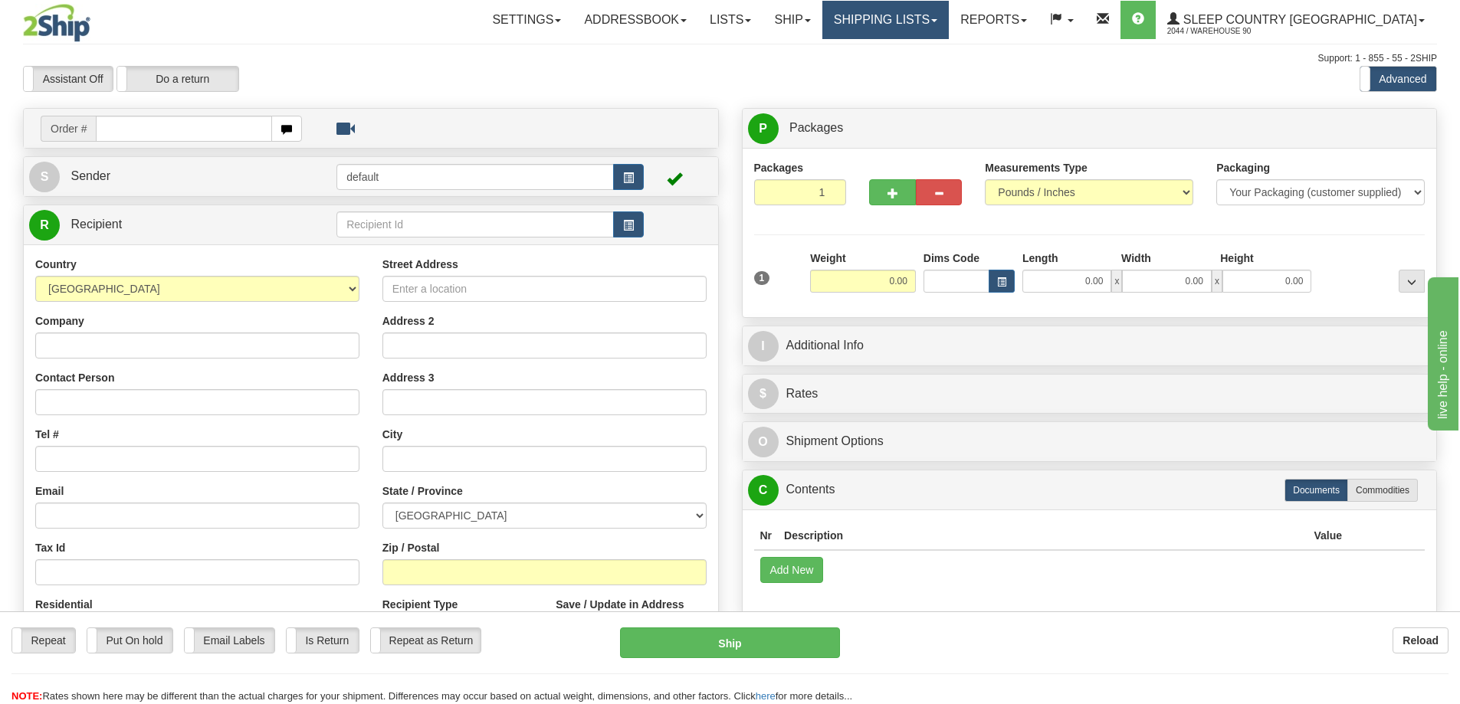
click at [949, 15] on link "Shipping lists" at bounding box center [885, 20] width 126 height 38
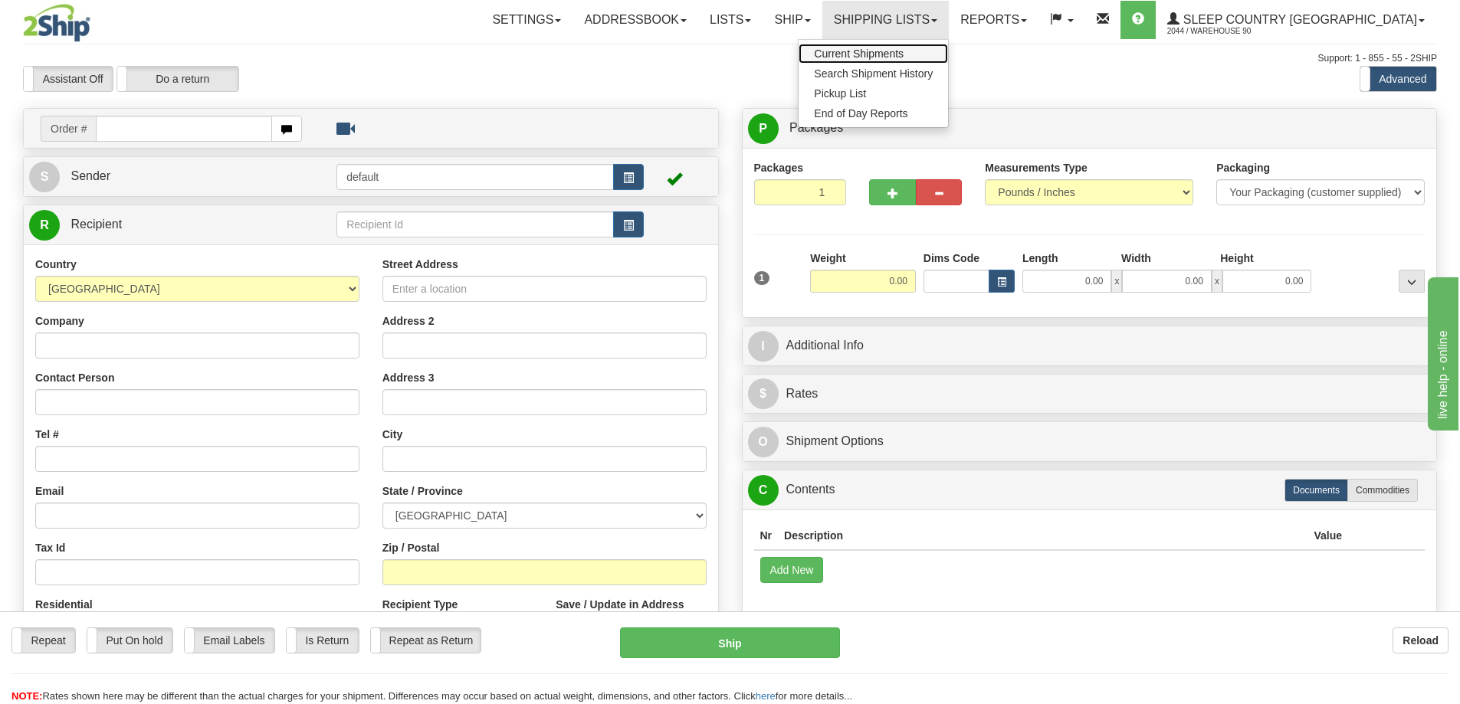
click at [904, 51] on span "Current Shipments" at bounding box center [859, 54] width 90 height 12
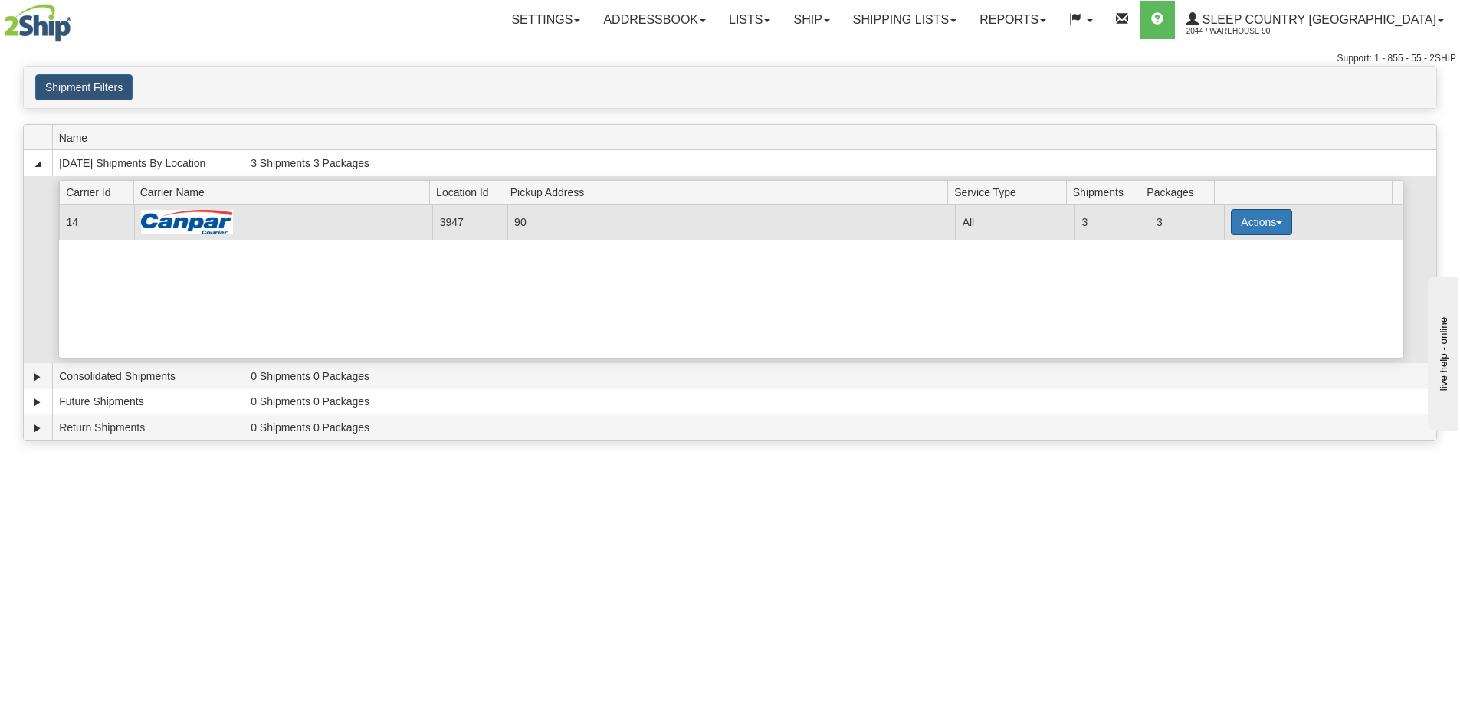
click at [1255, 221] on button "Actions" at bounding box center [1261, 222] width 61 height 26
click at [1229, 271] on link "Close" at bounding box center [1230, 271] width 123 height 20
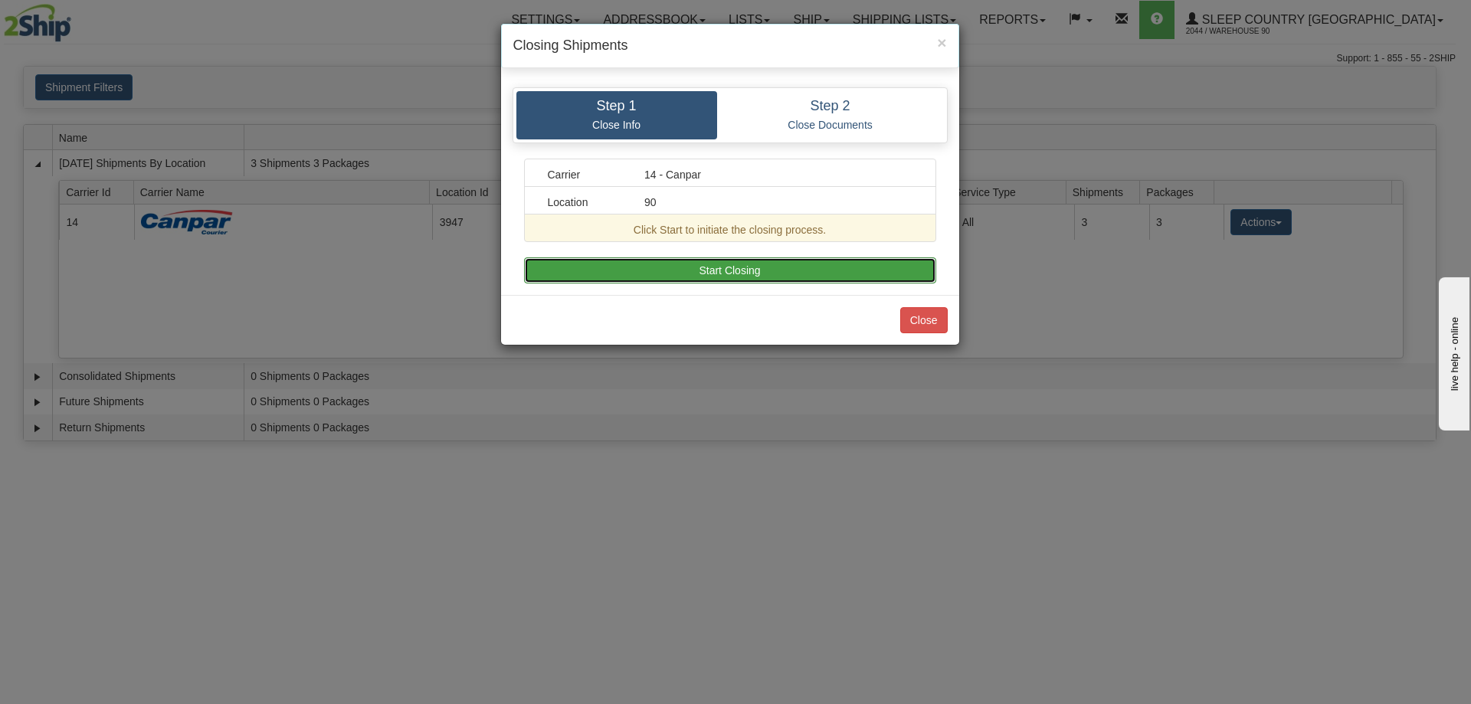
click at [873, 267] on button "Start Closing" at bounding box center [730, 270] width 412 height 26
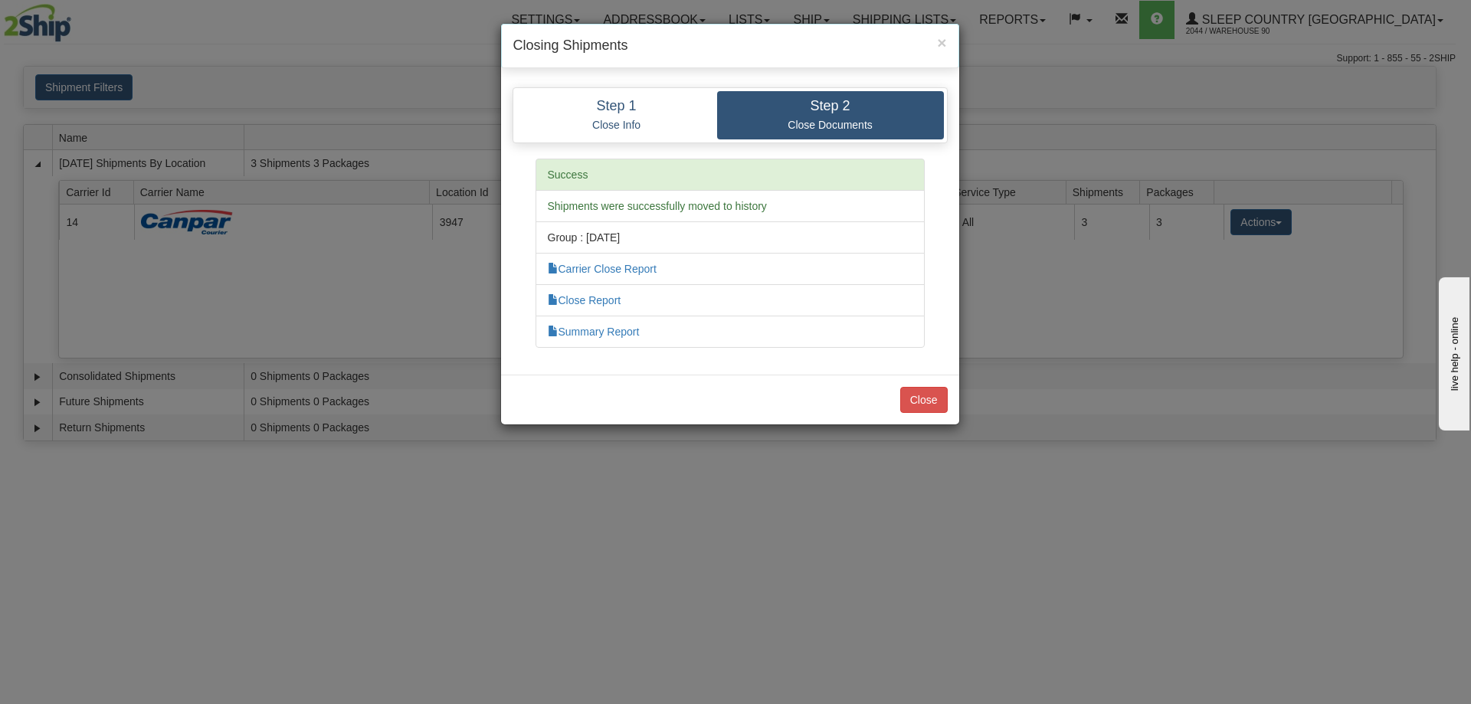
click at [941, 414] on div "Close" at bounding box center [730, 400] width 458 height 50
click at [933, 398] on button "Close" at bounding box center [924, 400] width 48 height 26
